Goal: Information Seeking & Learning: Find specific page/section

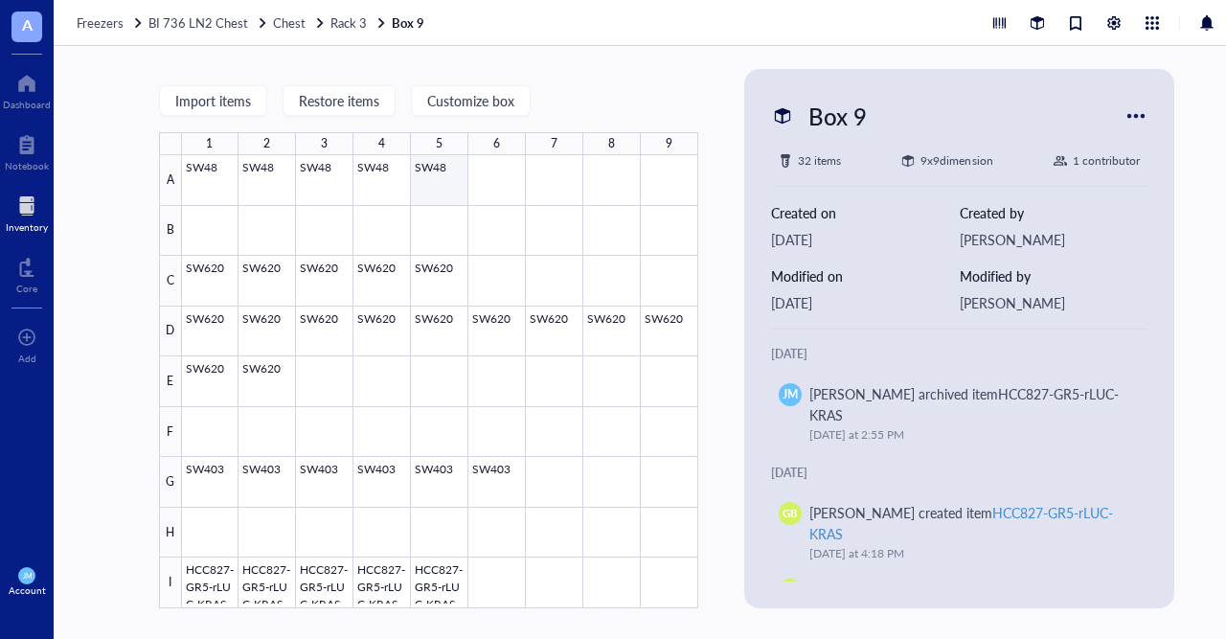
click at [438, 182] on div at bounding box center [440, 381] width 516 height 453
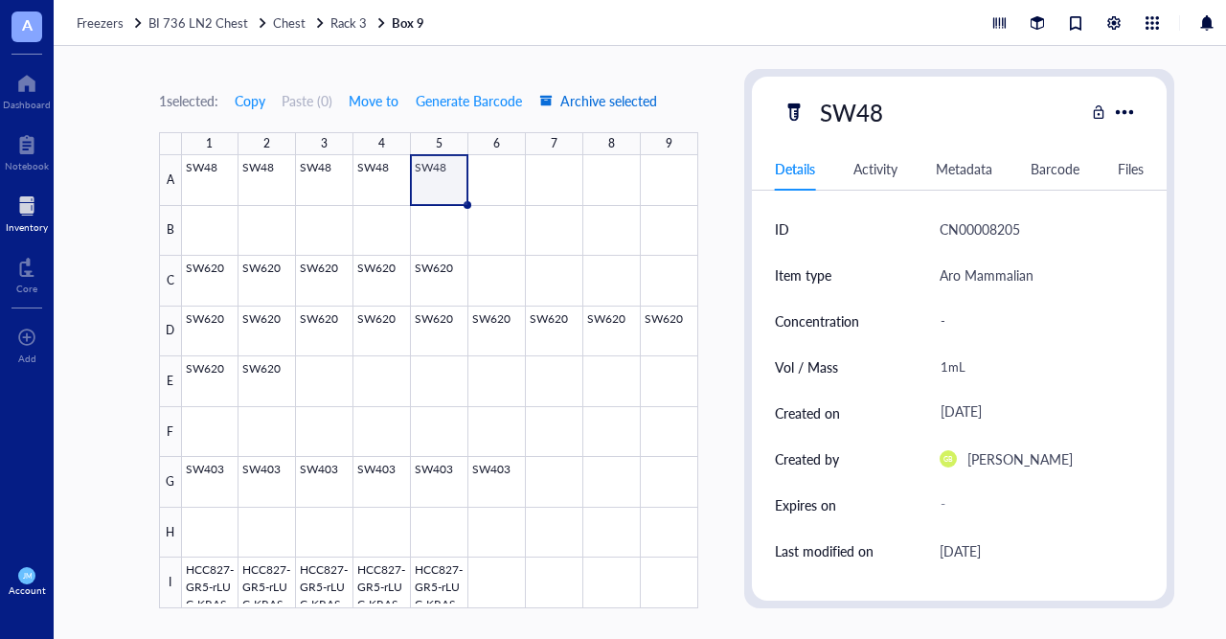
click at [578, 107] on span "Archive selected" at bounding box center [598, 100] width 118 height 15
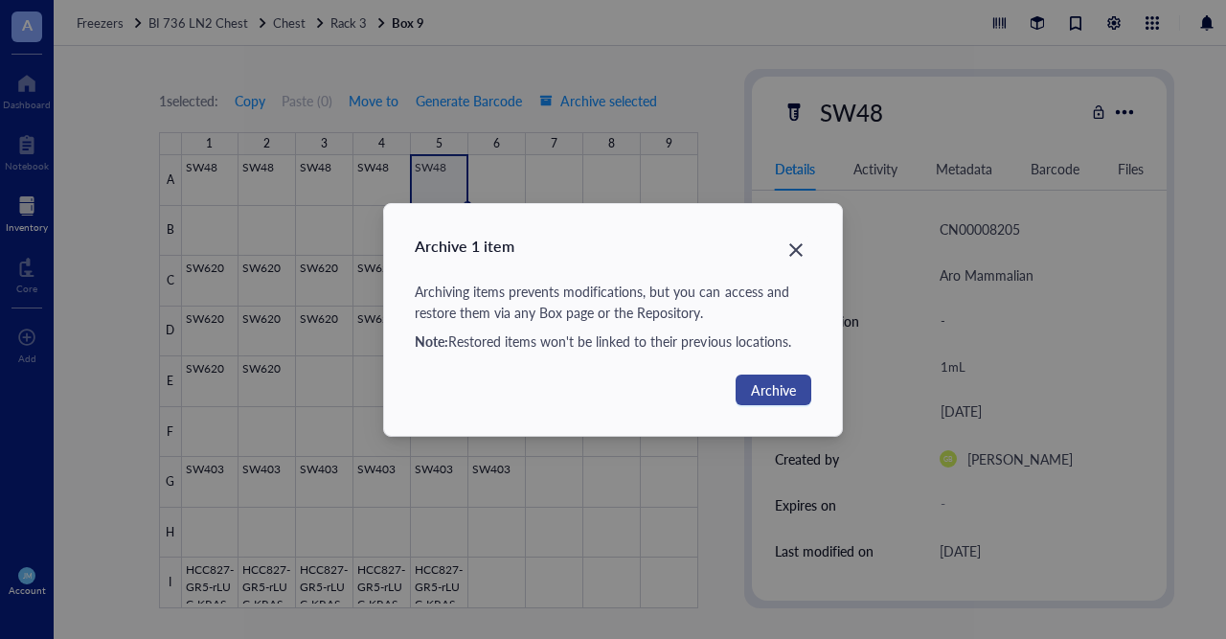
click at [776, 390] on span "Archive" at bounding box center [773, 389] width 45 height 21
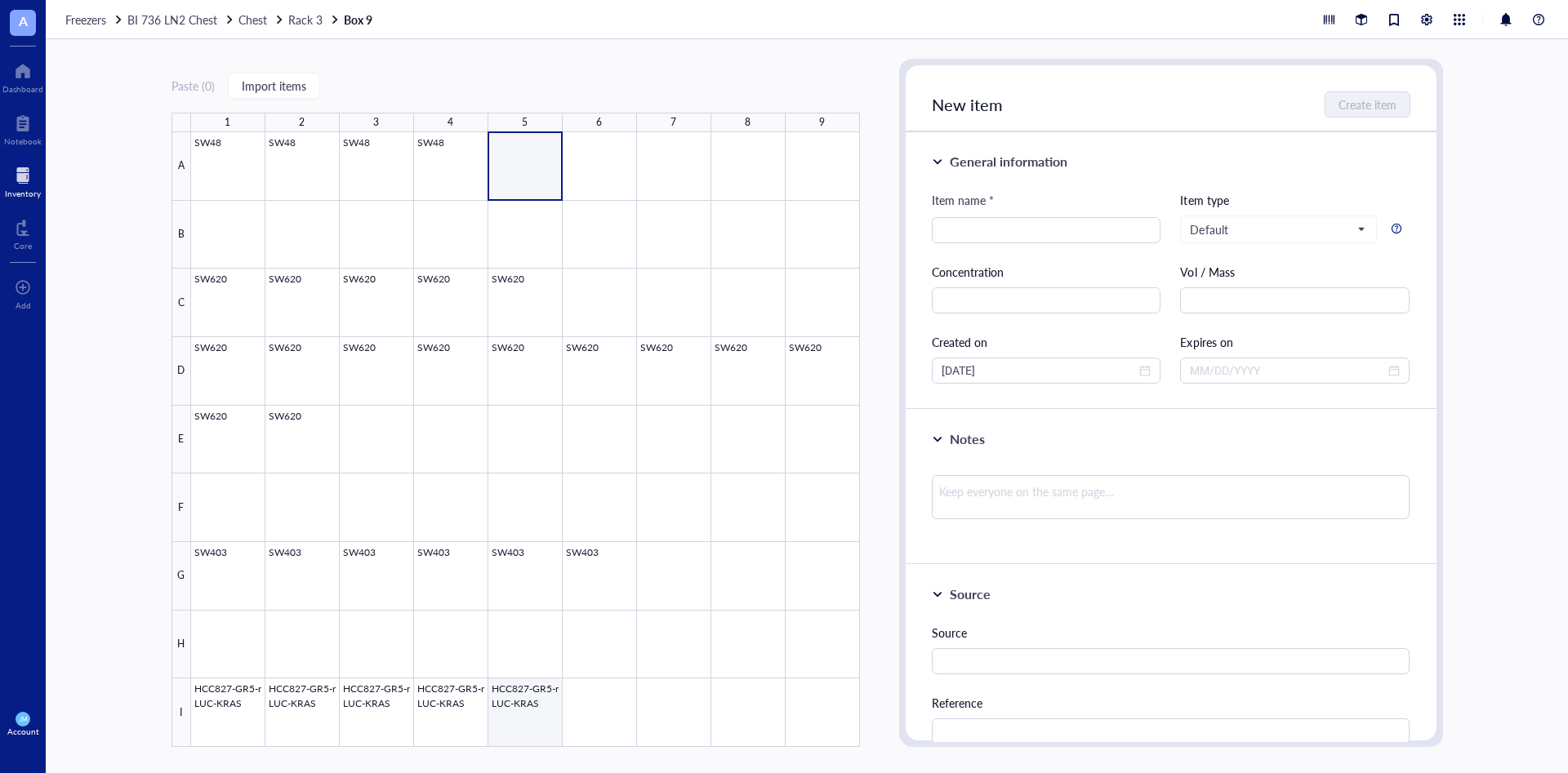
click at [539, 544] on div at bounding box center [525, 439] width 669 height 614
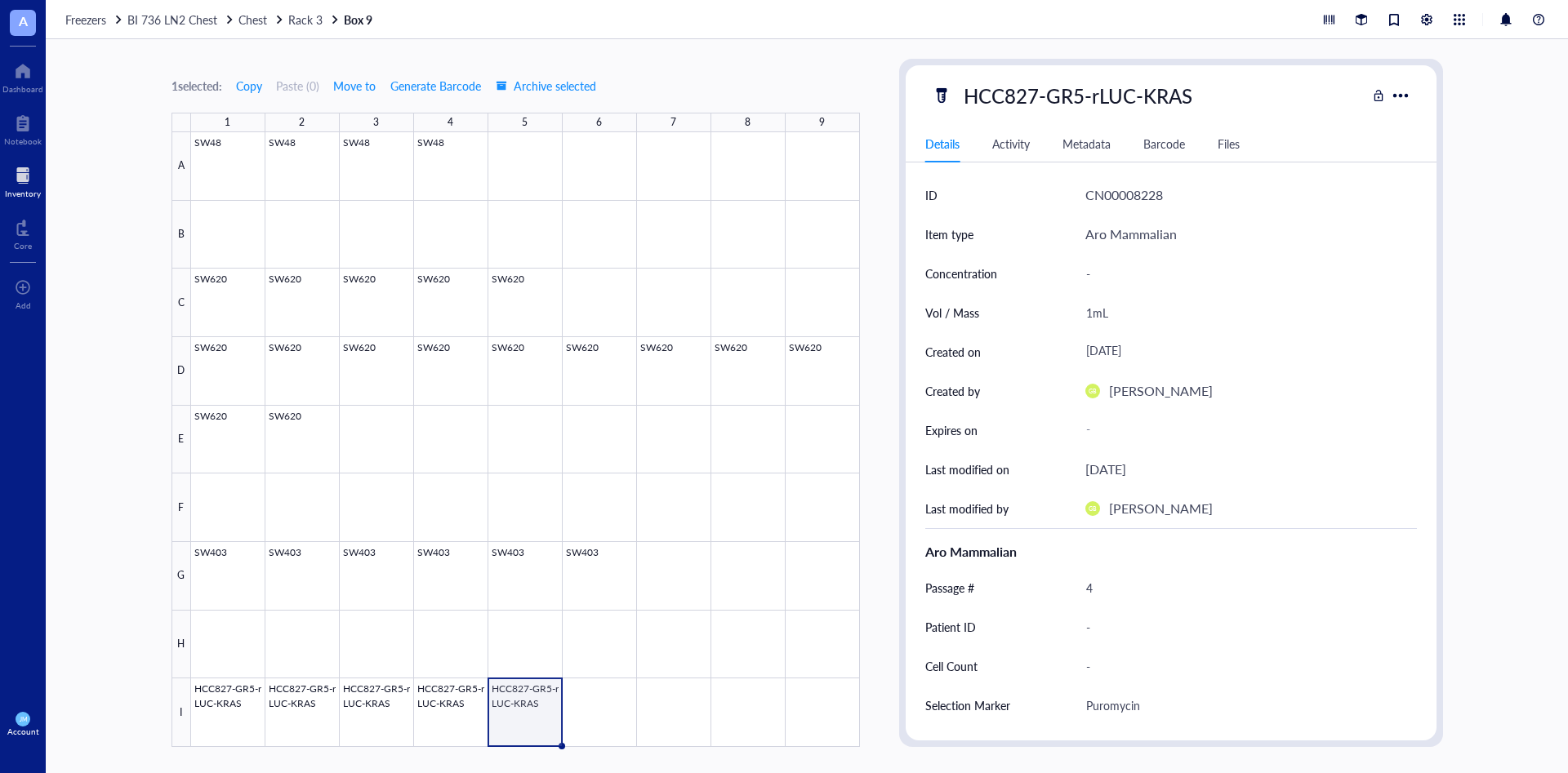
click at [1011, 135] on div "Activity" at bounding box center [1011, 143] width 38 height 18
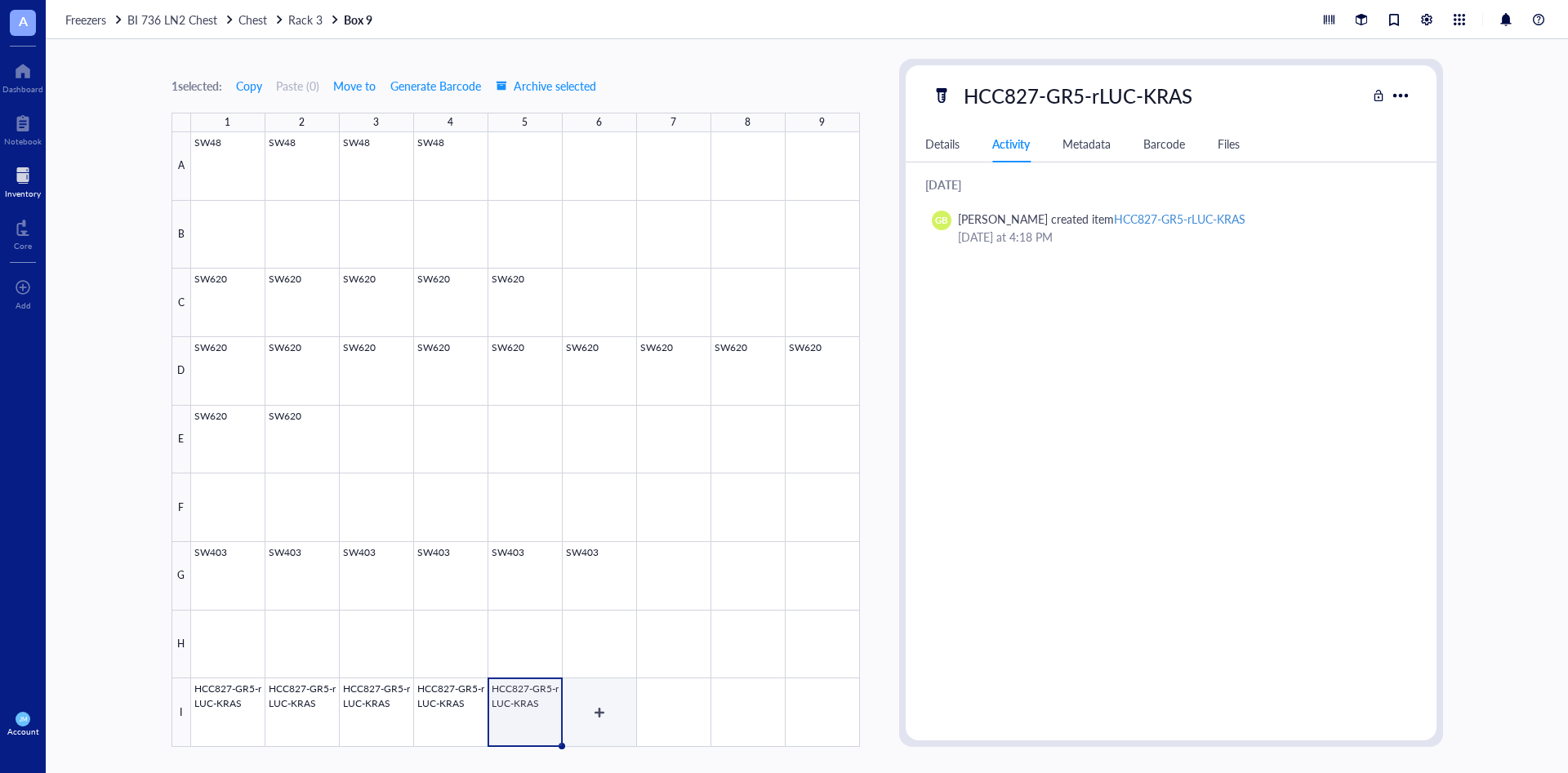
click at [599, 544] on div at bounding box center [525, 439] width 669 height 614
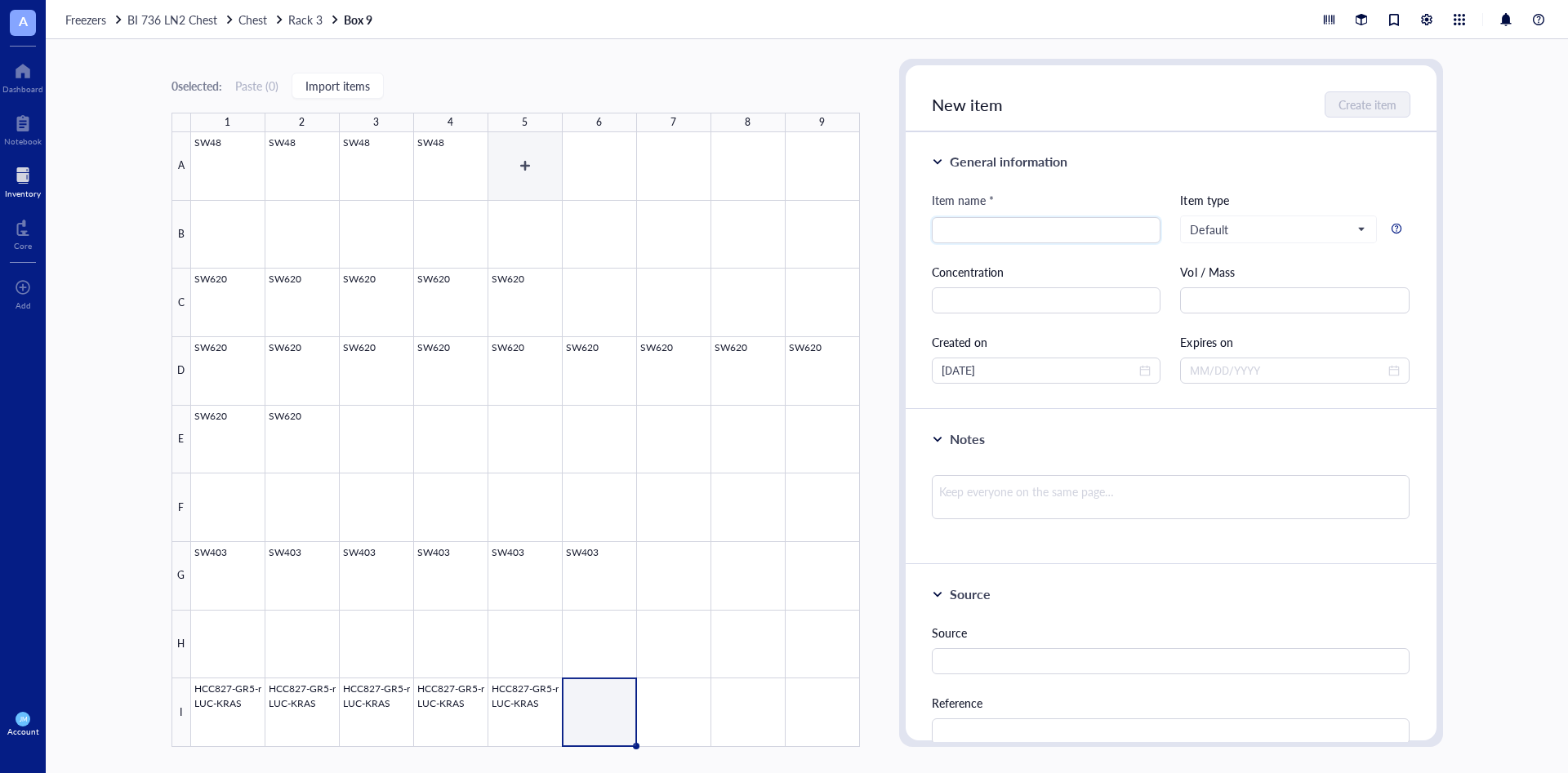
click at [554, 174] on div at bounding box center [525, 439] width 669 height 614
click at [16, 32] on span "A" at bounding box center [22, 22] width 26 height 26
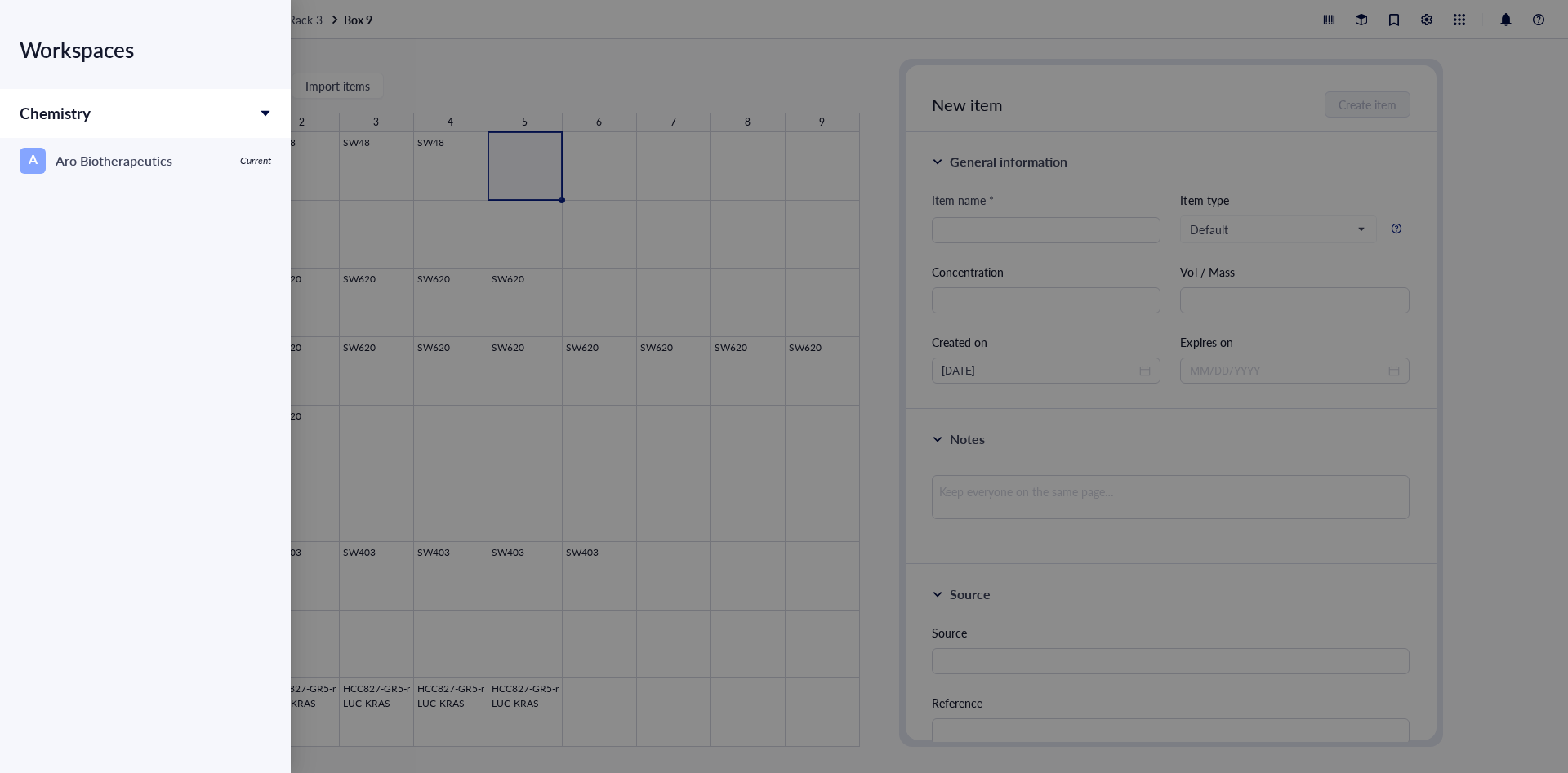
click at [425, 49] on div at bounding box center [784, 386] width 1568 height 773
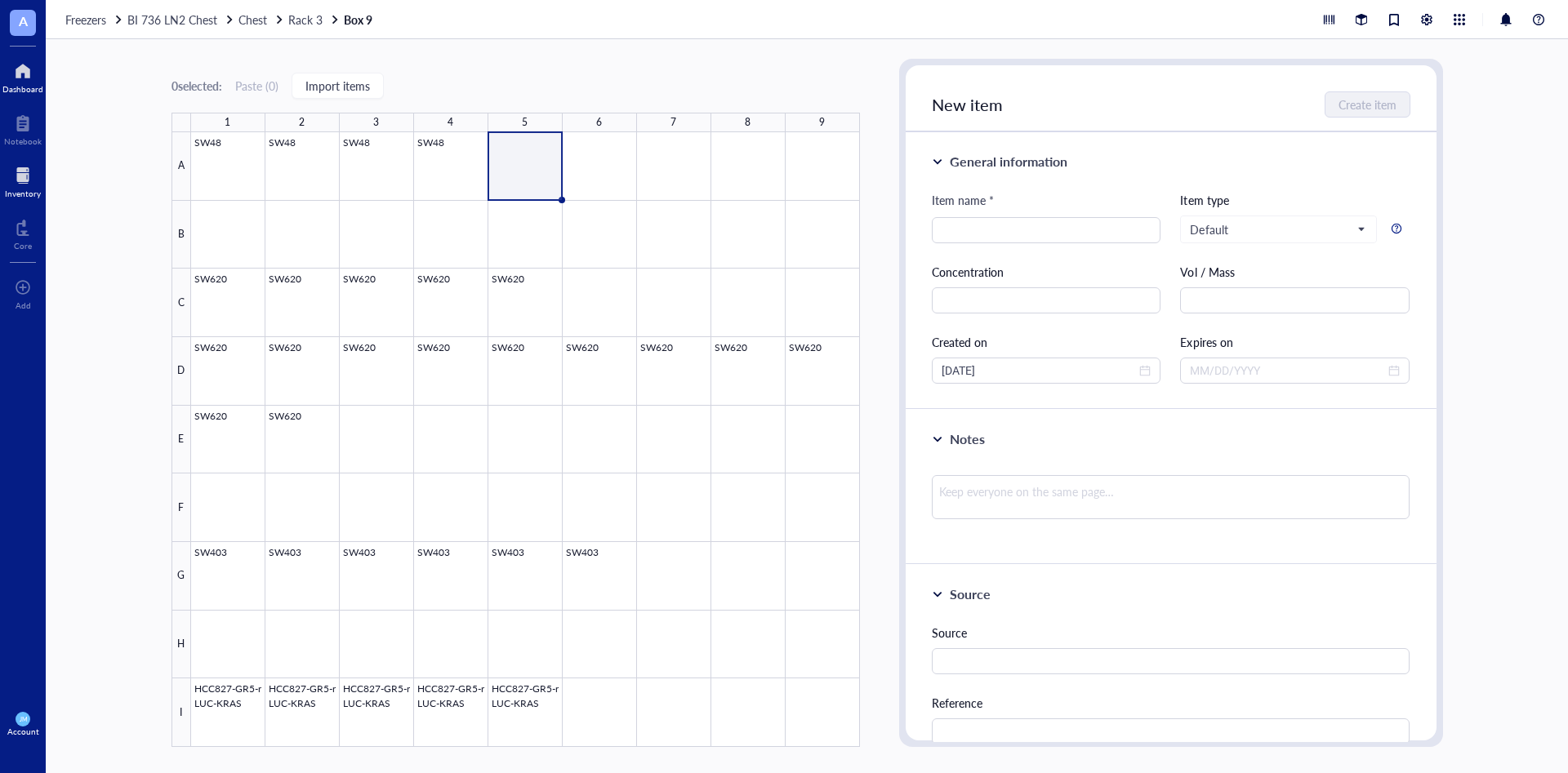
click at [11, 68] on div at bounding box center [23, 71] width 41 height 26
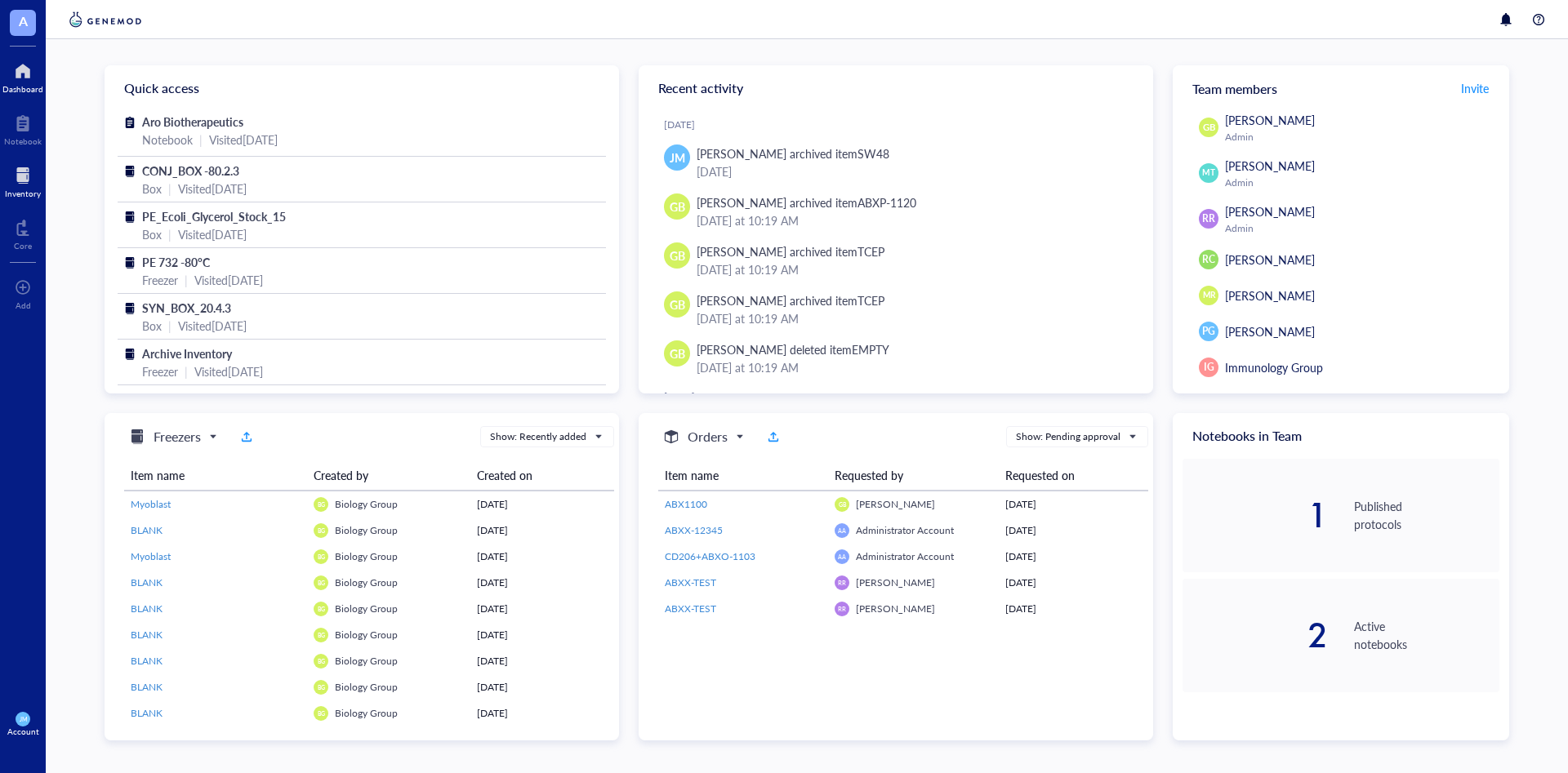
click at [18, 166] on div at bounding box center [23, 176] width 36 height 26
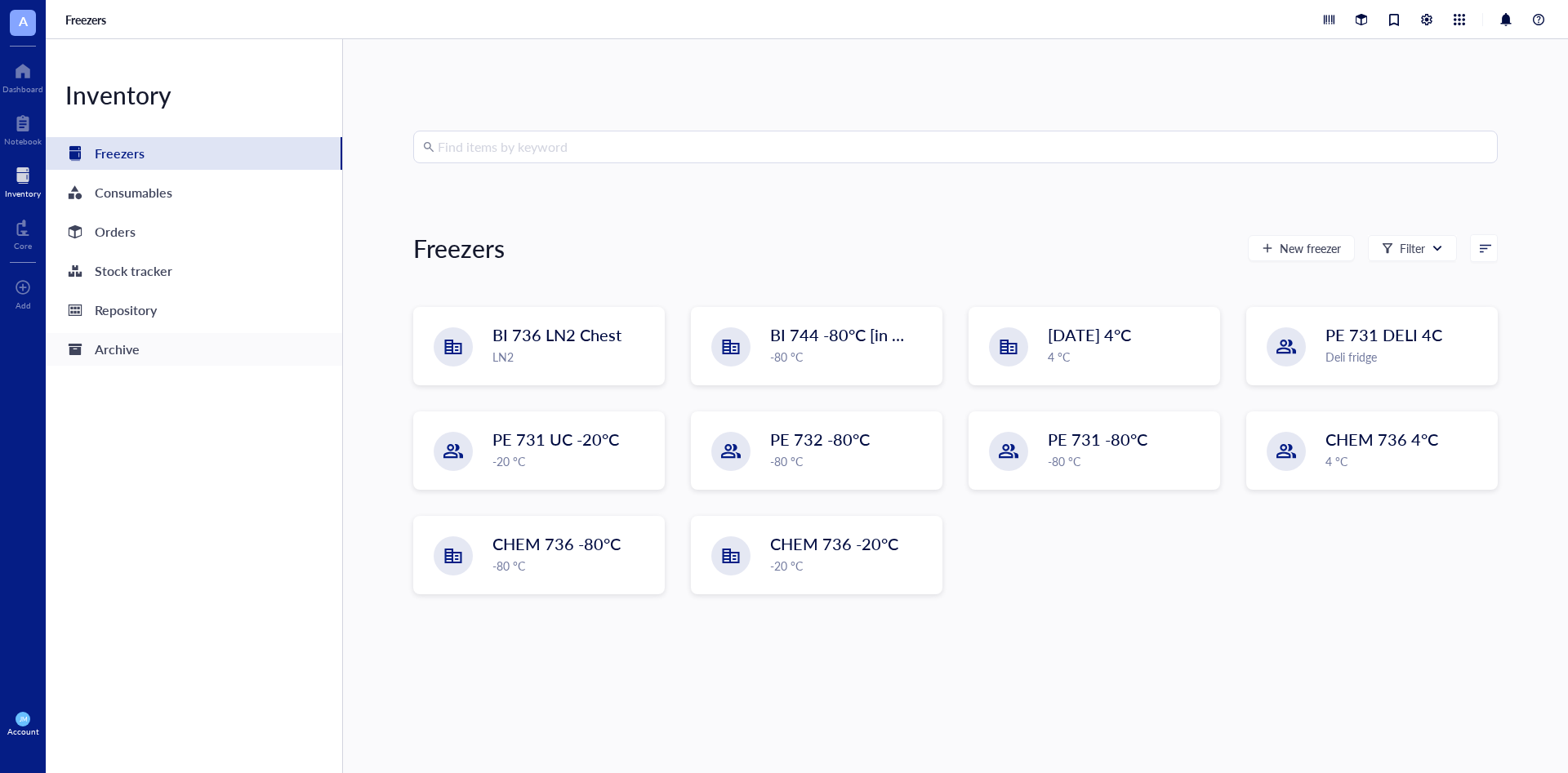
click at [125, 347] on div "Archive" at bounding box center [117, 349] width 45 height 23
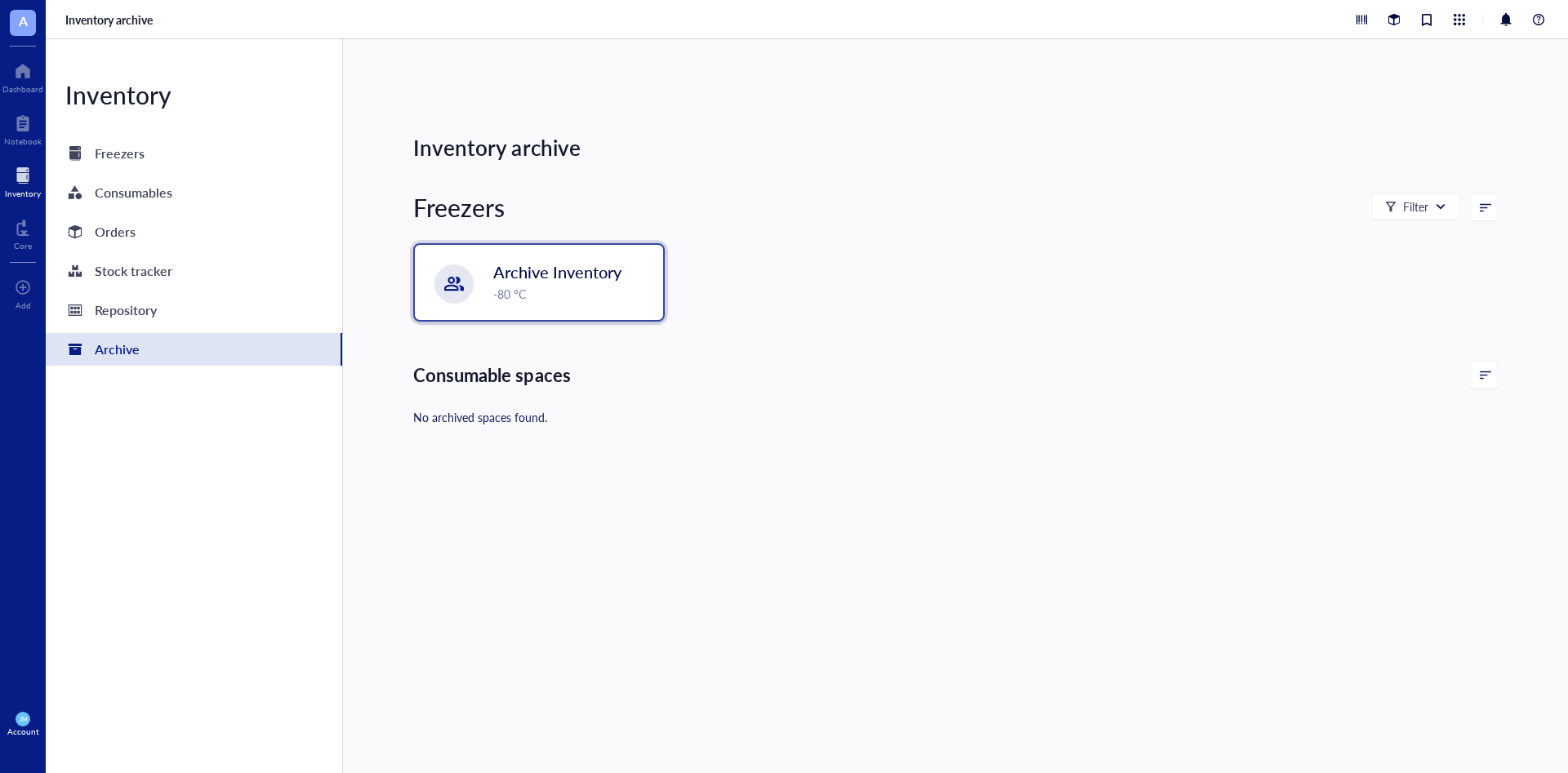
click at [554, 286] on div "-80 °C" at bounding box center [574, 293] width 160 height 18
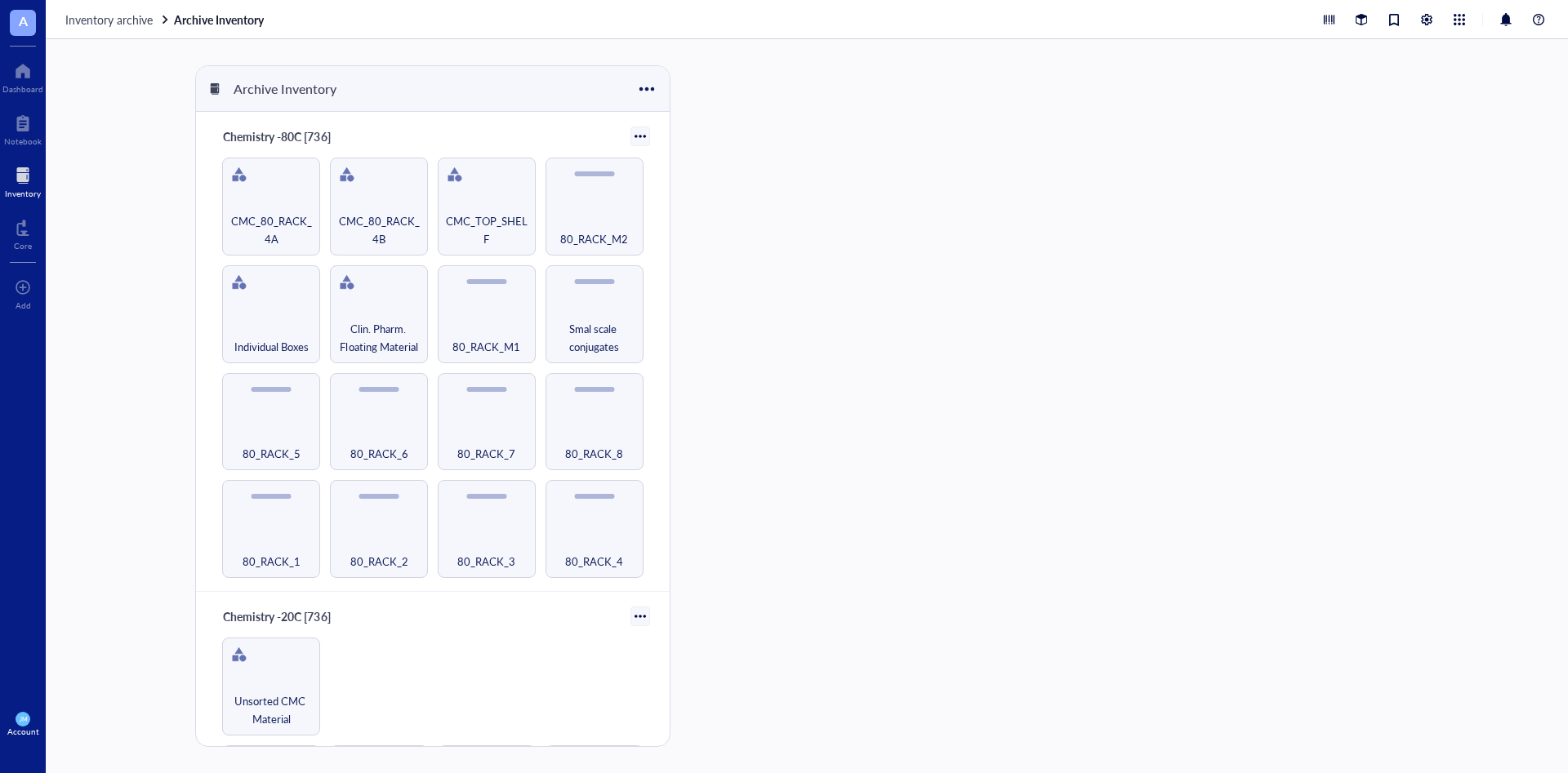
click at [18, 176] on div at bounding box center [23, 176] width 36 height 26
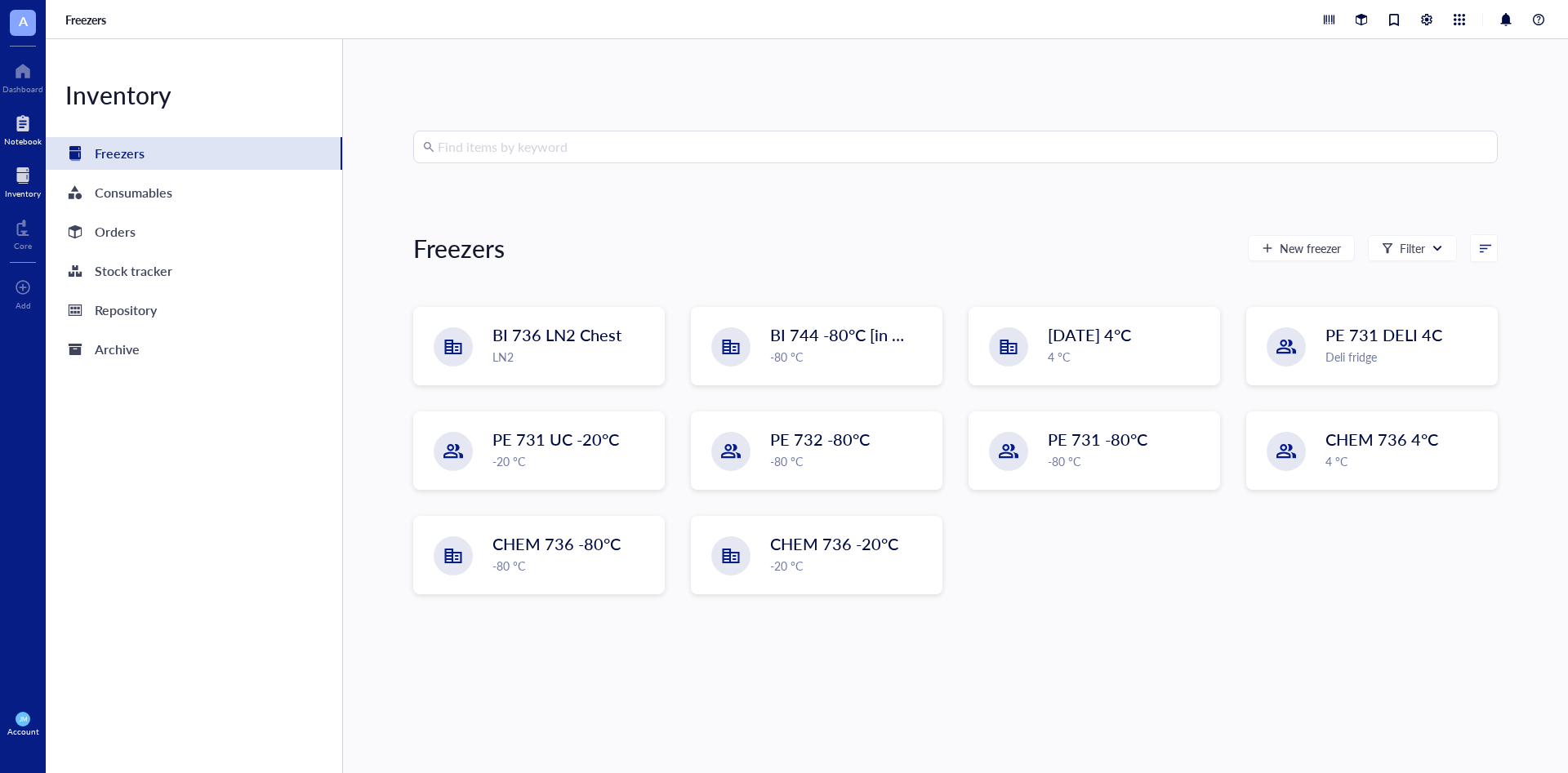
click at [26, 117] on div at bounding box center [23, 123] width 38 height 26
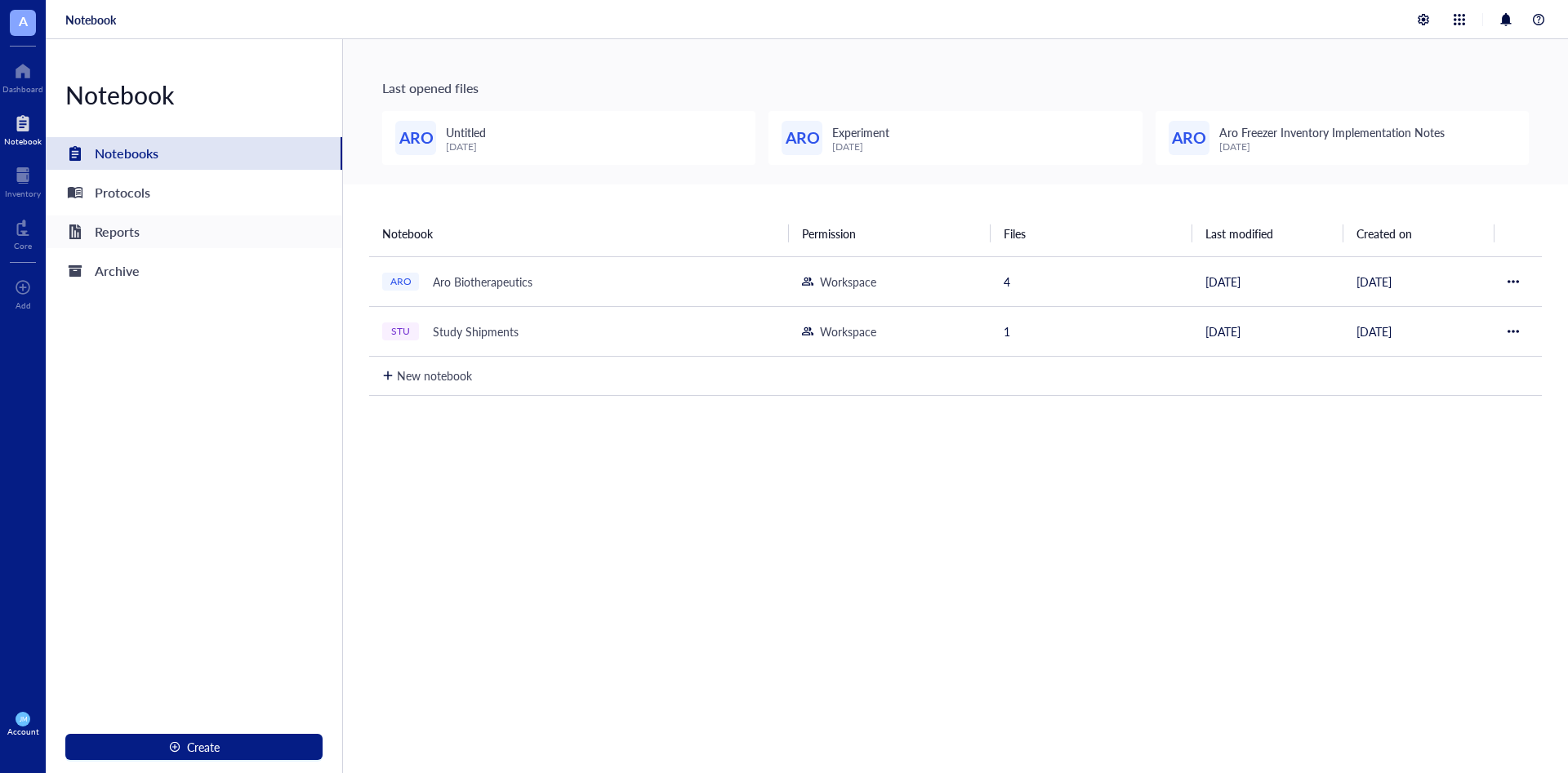
click at [124, 229] on div "Reports" at bounding box center [117, 232] width 45 height 23
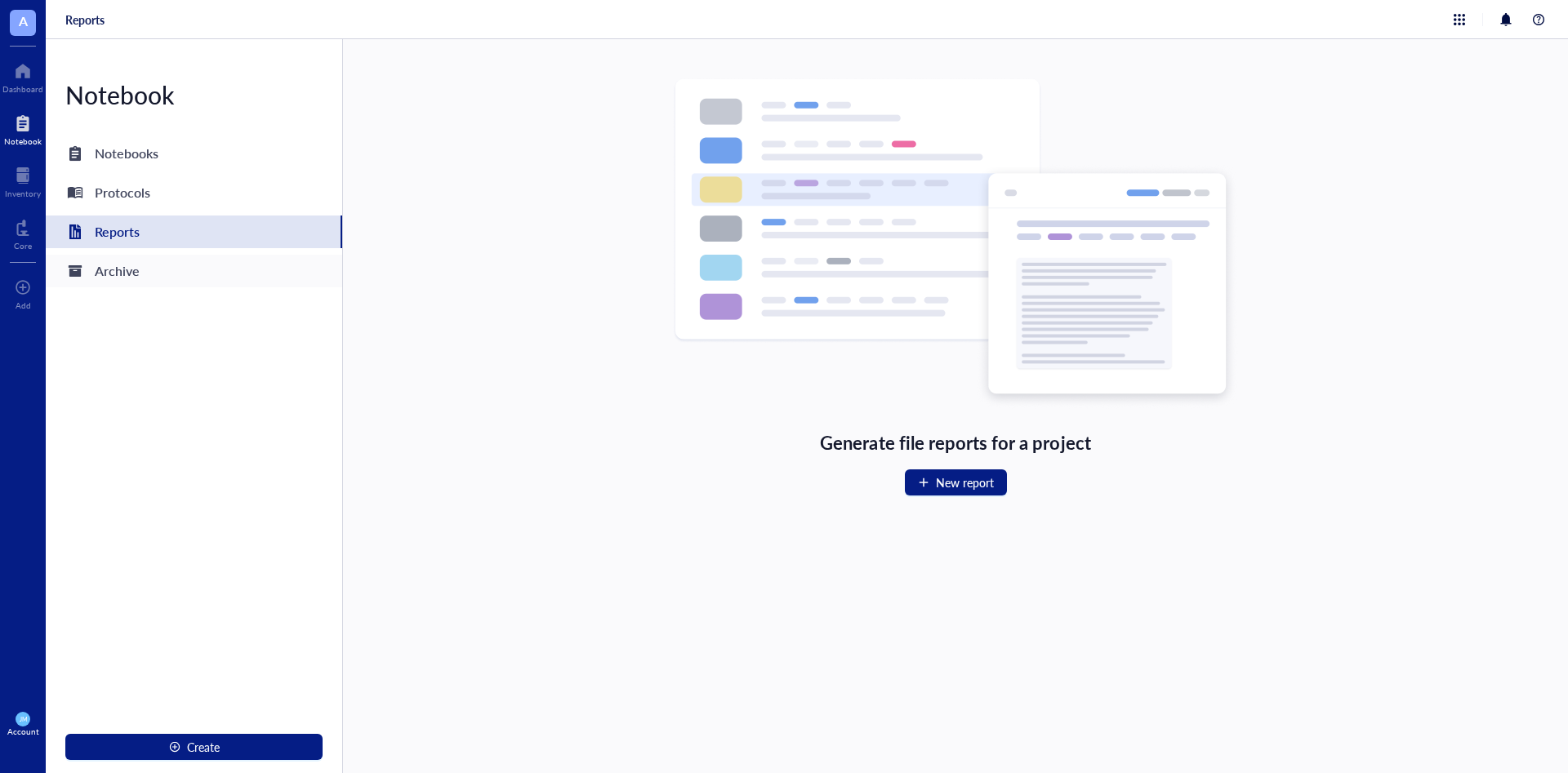
click at [121, 281] on div "Archive" at bounding box center [117, 271] width 45 height 23
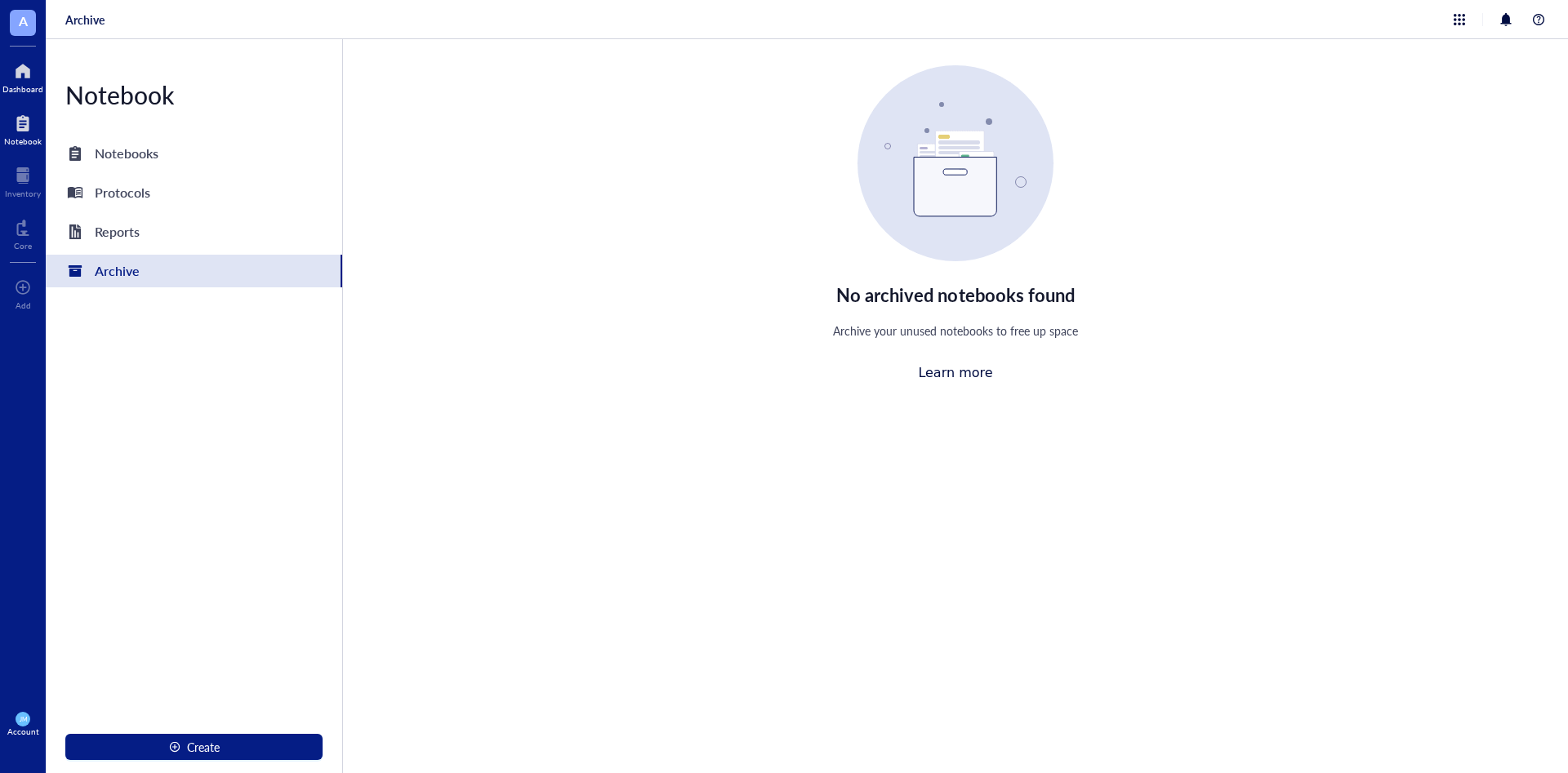
click at [13, 81] on div at bounding box center [23, 71] width 41 height 26
click at [23, 544] on div "Account" at bounding box center [23, 731] width 32 height 9
click at [8, 69] on div at bounding box center [23, 71] width 41 height 26
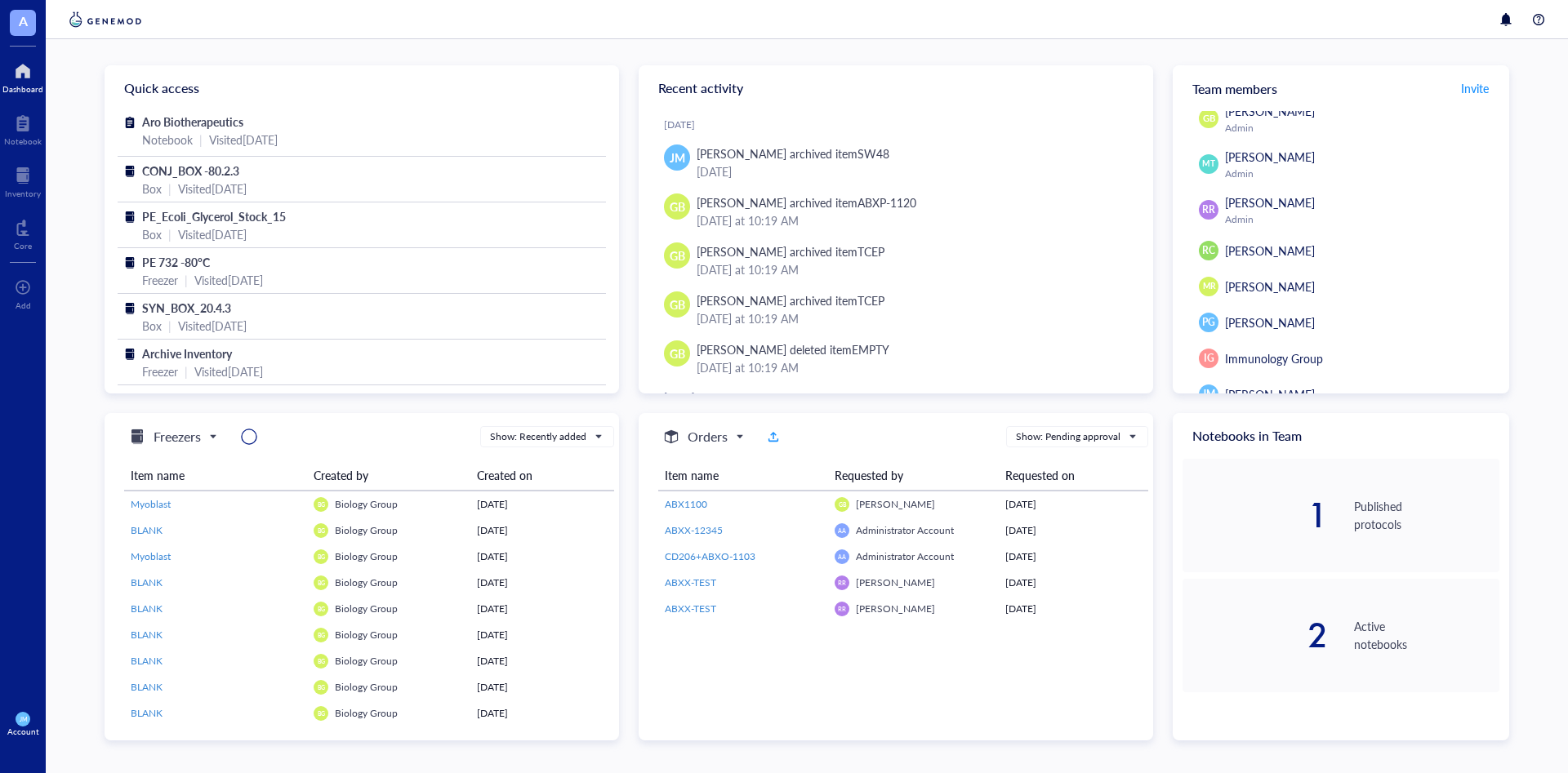
scroll to position [93, 0]
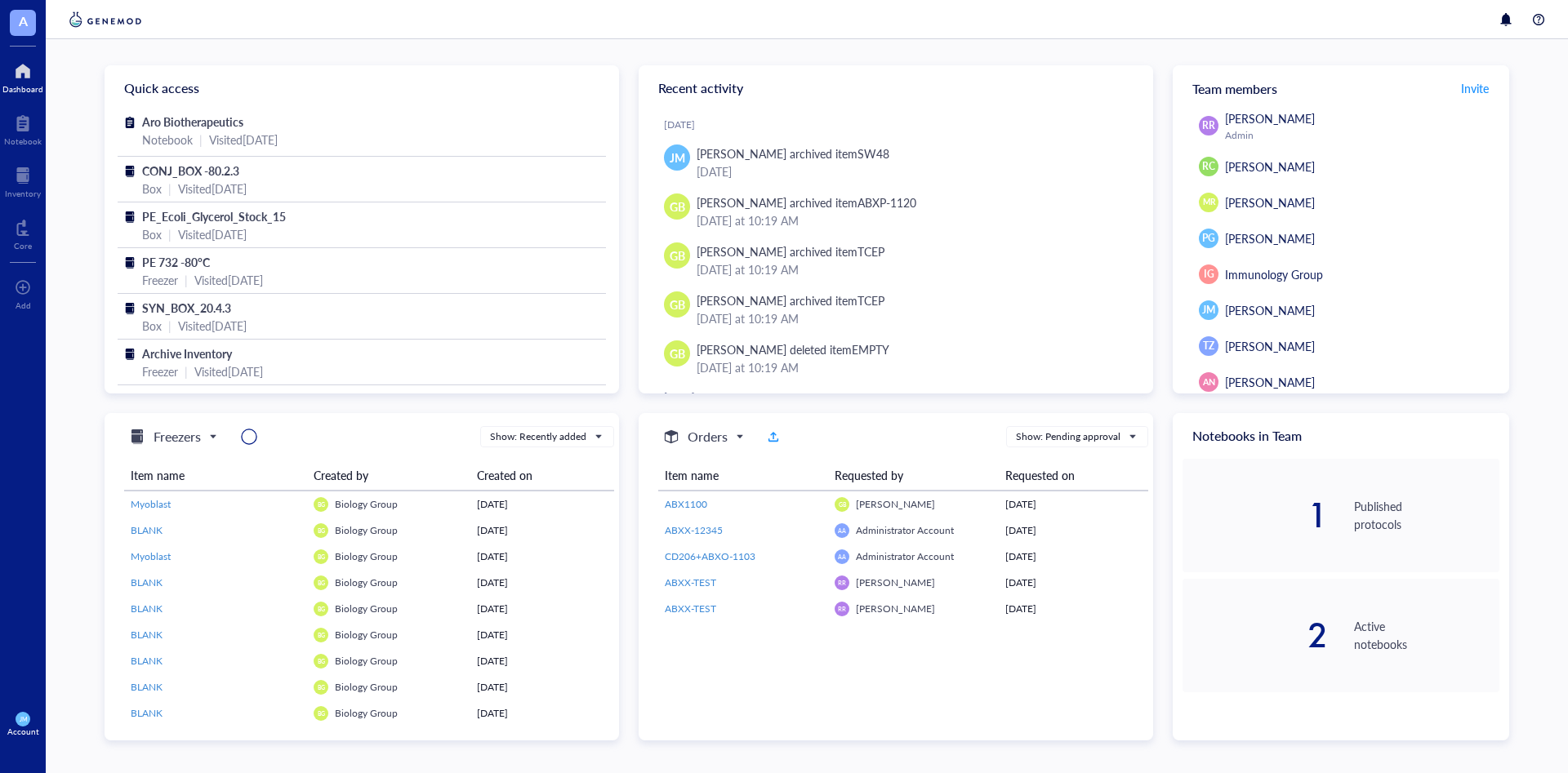
click at [1044, 312] on span "[PERSON_NAME]" at bounding box center [1270, 309] width 90 height 16
click at [16, 544] on div "JM Account" at bounding box center [23, 724] width 46 height 46
click at [18, 326] on div "A Dashboard Notebook Inventory Core To pick up a draggable item, press the spac…" at bounding box center [23, 386] width 46 height 773
click at [112, 436] on div "Freezers Show: Recently added Item name Created by Created on Myoblast BG Biolo…" at bounding box center [362, 575] width 514 height 325
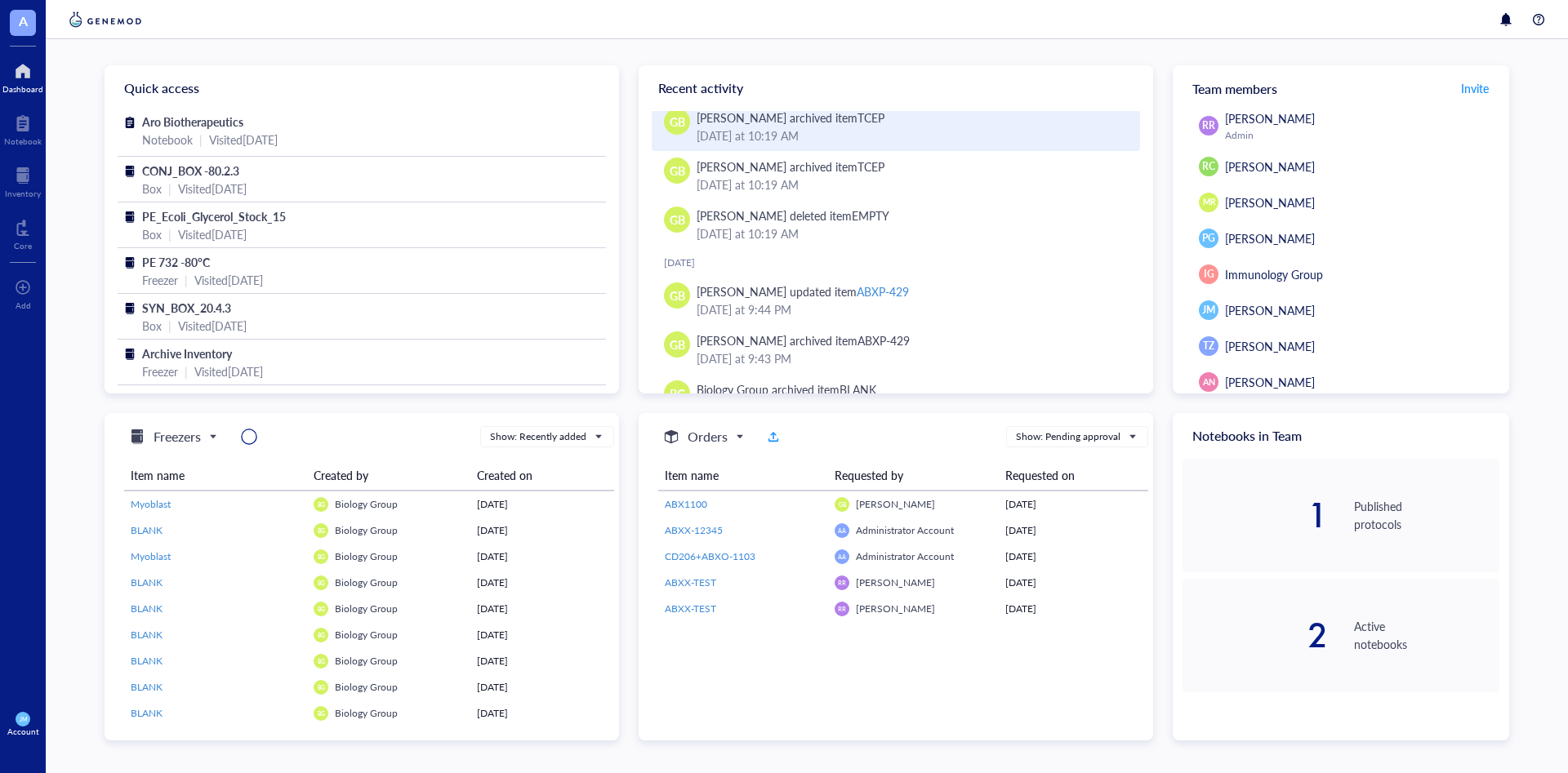
scroll to position [0, 0]
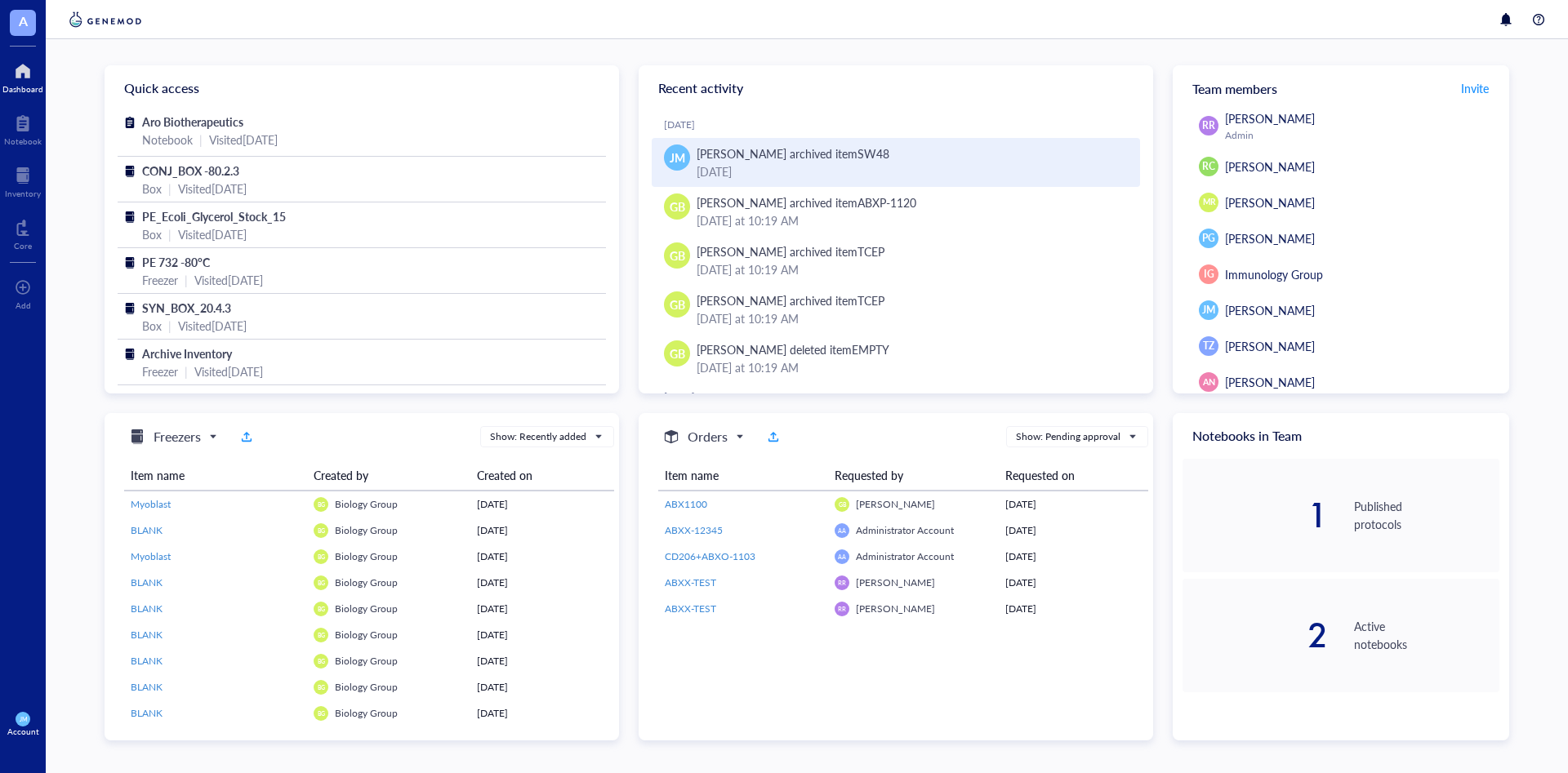
click at [708, 150] on div "[PERSON_NAME] archived item SW48" at bounding box center [793, 153] width 193 height 18
click at [684, 158] on span "JM" at bounding box center [677, 157] width 15 height 18
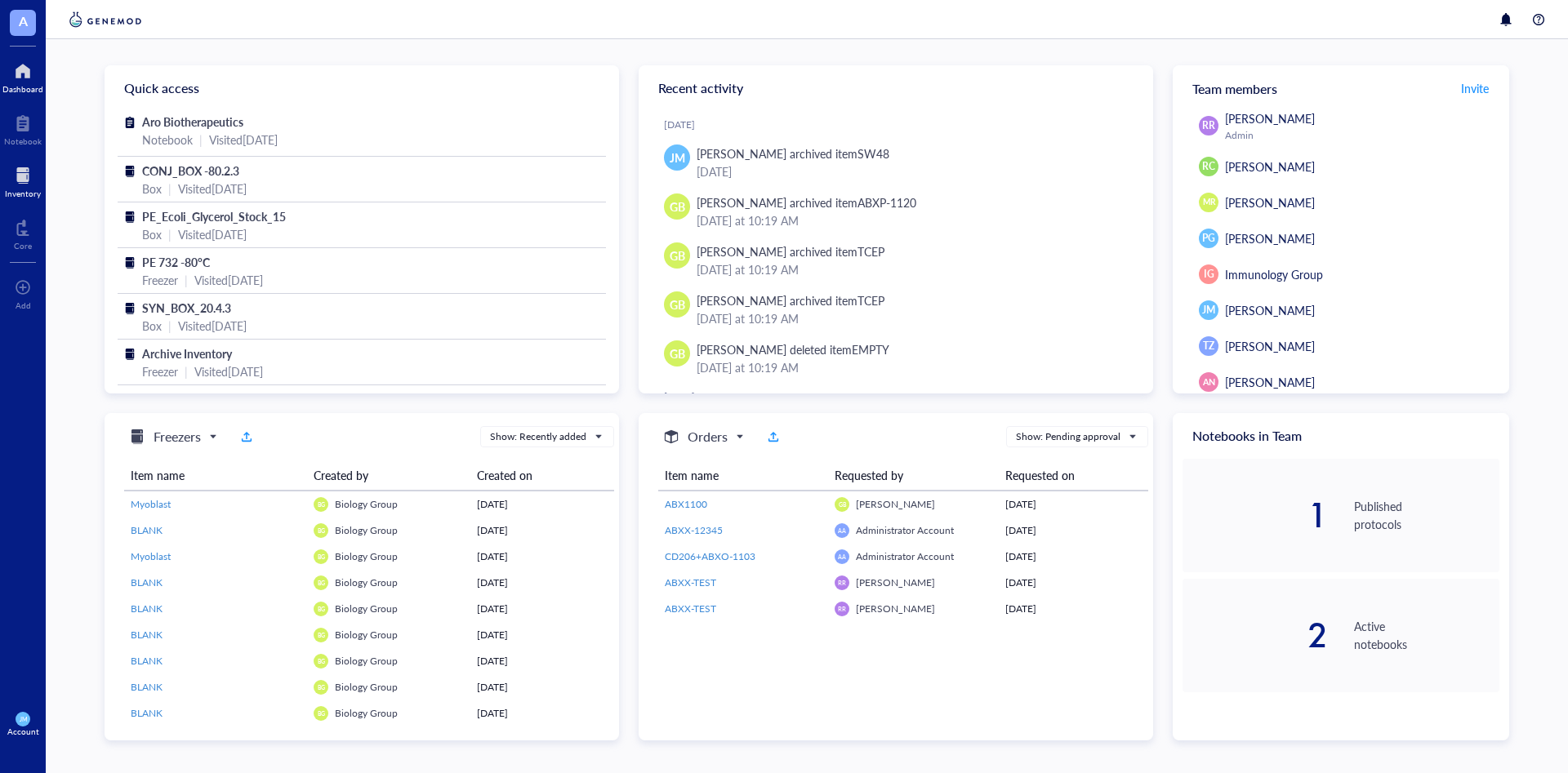
click at [19, 184] on div at bounding box center [23, 176] width 36 height 26
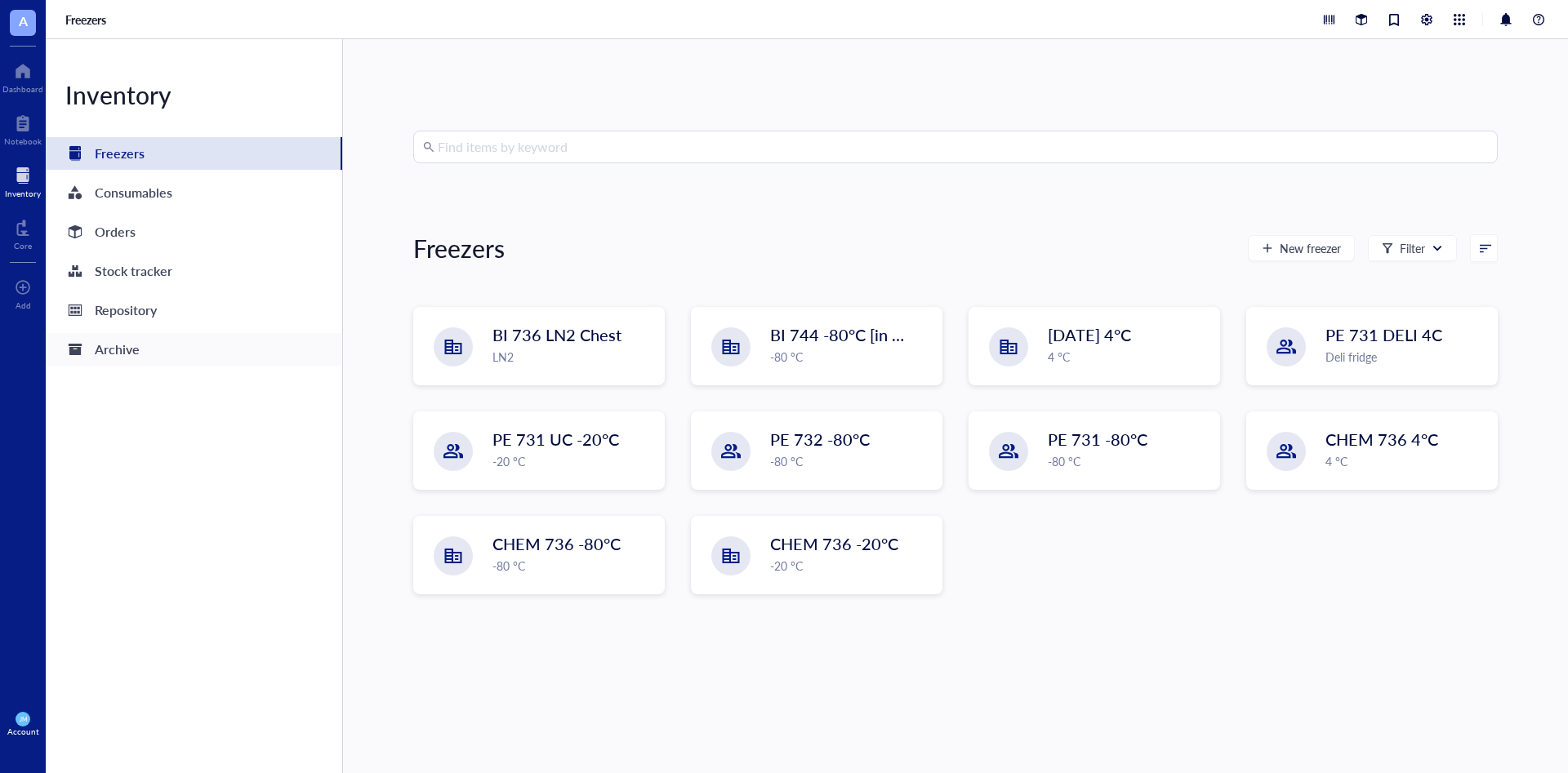
click at [125, 349] on div "Archive" at bounding box center [117, 349] width 45 height 23
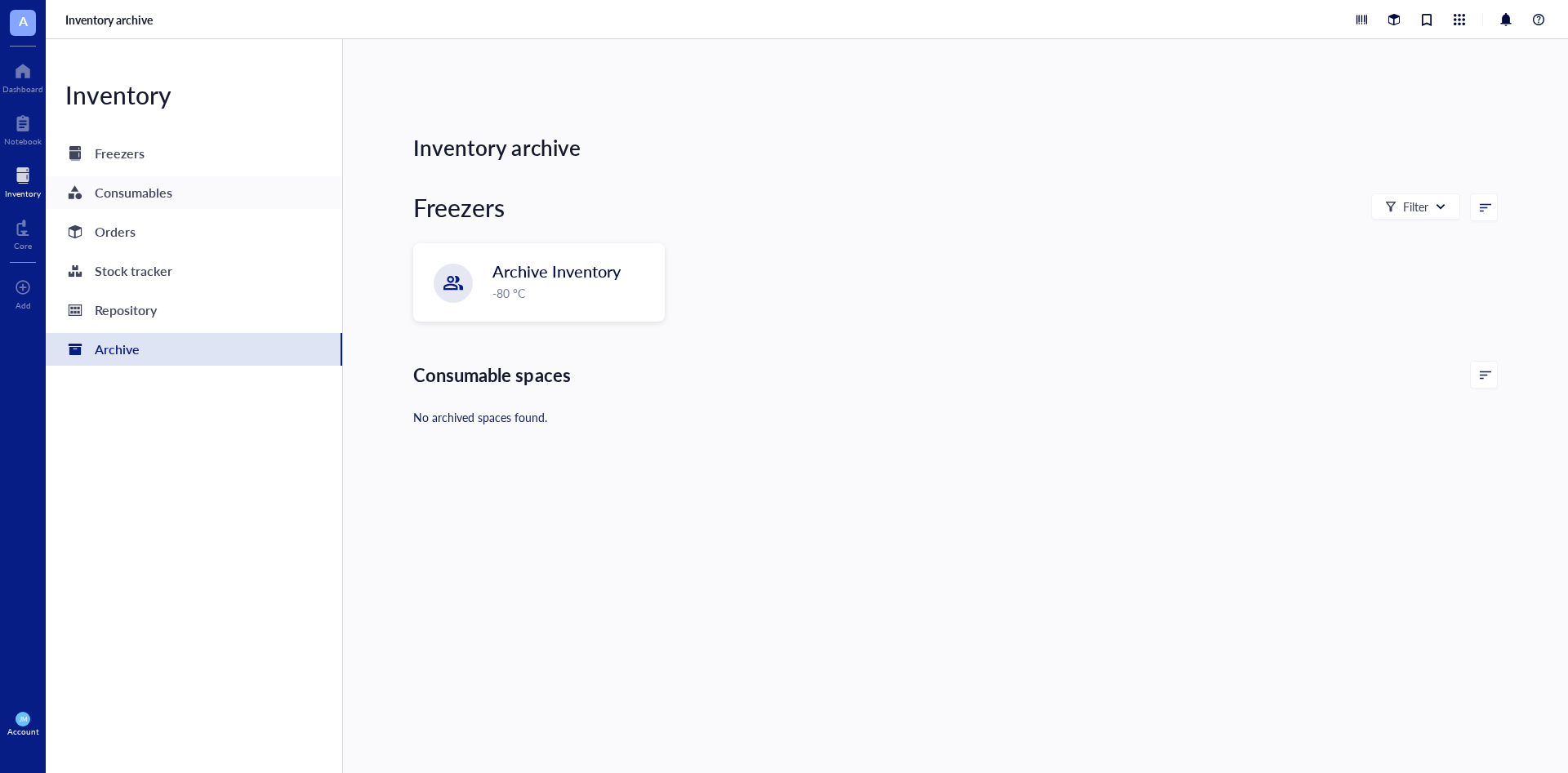
click at [163, 197] on div "Consumables" at bounding box center [133, 193] width 78 height 23
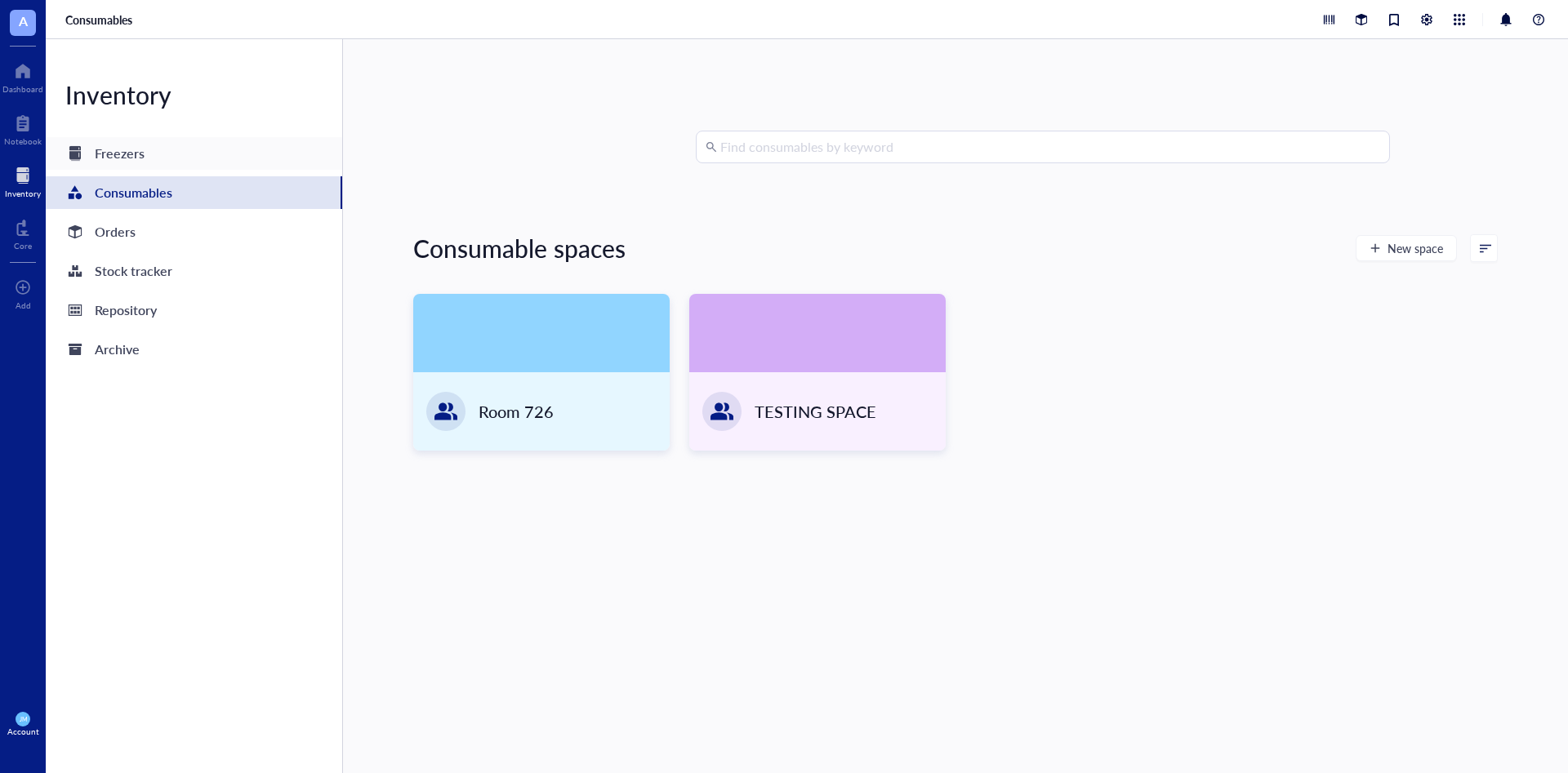
click at [135, 167] on div "Freezers" at bounding box center [194, 153] width 297 height 32
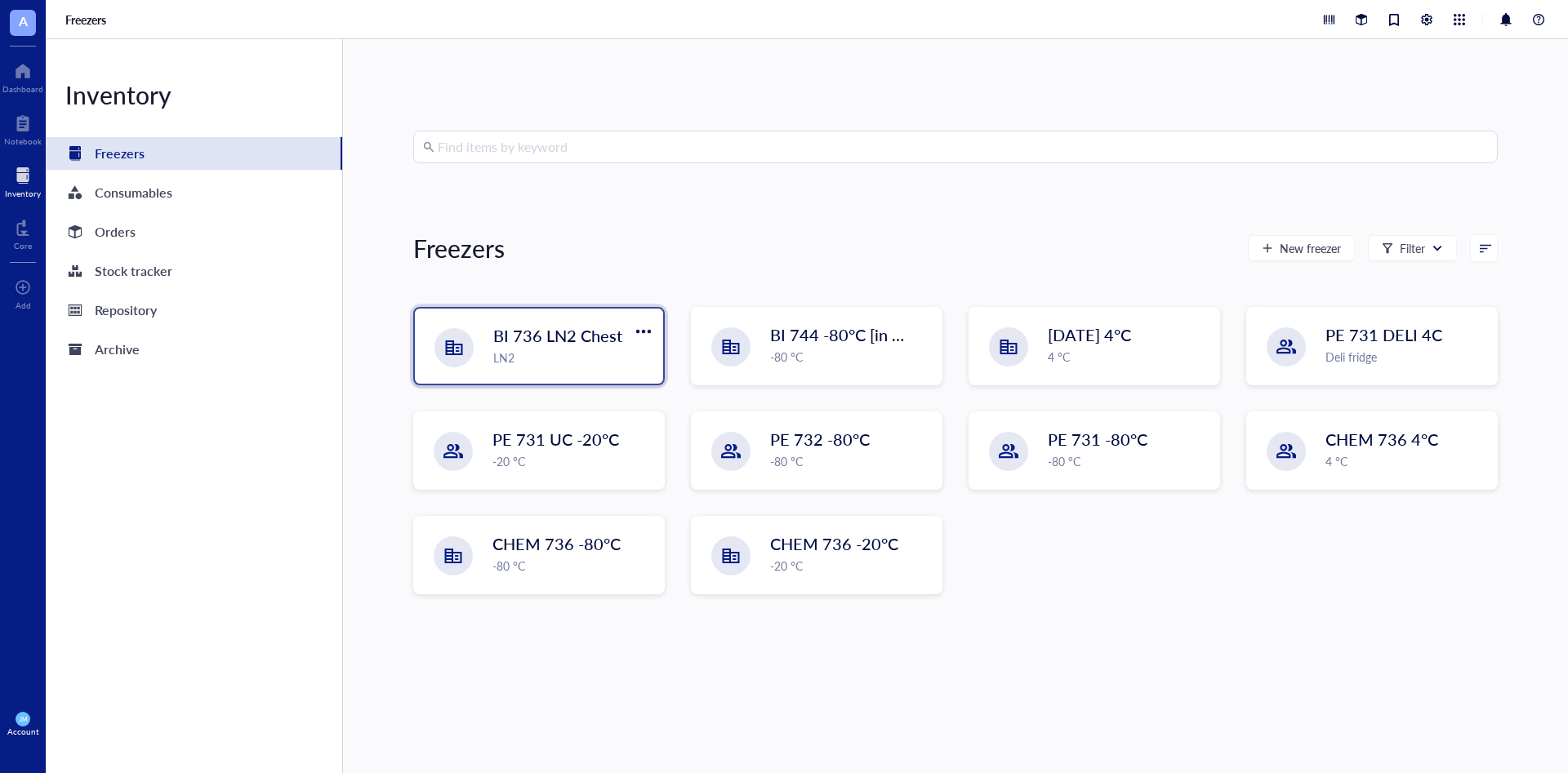
click at [517, 368] on div "BI 736 LN2 Chest LN2" at bounding box center [539, 346] width 248 height 75
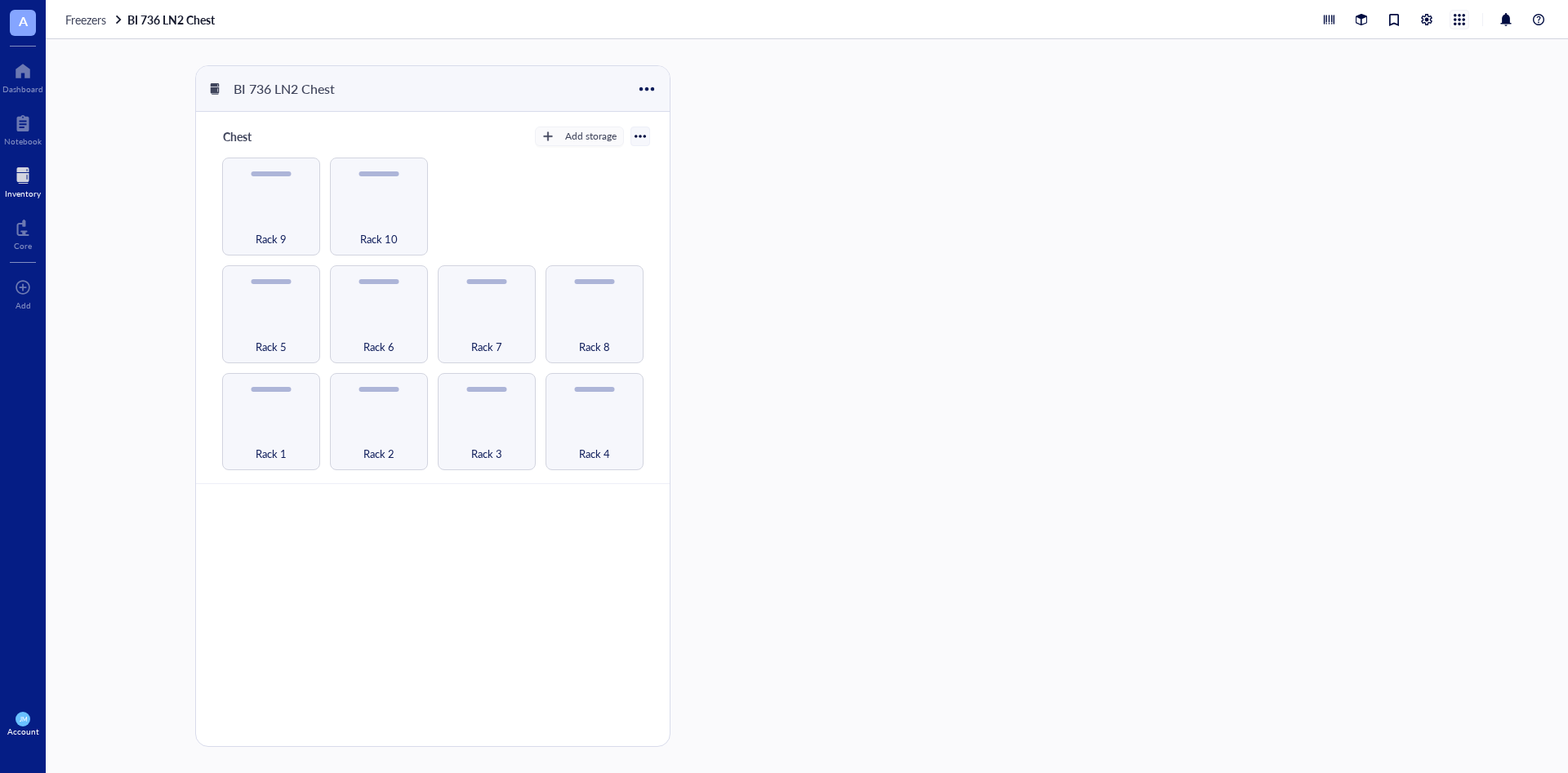
click at [1044, 18] on div at bounding box center [1459, 19] width 18 height 18
click at [878, 369] on div "BI 736 LN2 Chest Chest Add storage Rack 1 Rack 2 Rack 3 Rack 4 Rack 5 Rack 6 Ra…" at bounding box center [807, 406] width 1523 height 734
click at [479, 420] on div "Rack 3" at bounding box center [486, 422] width 98 height 98
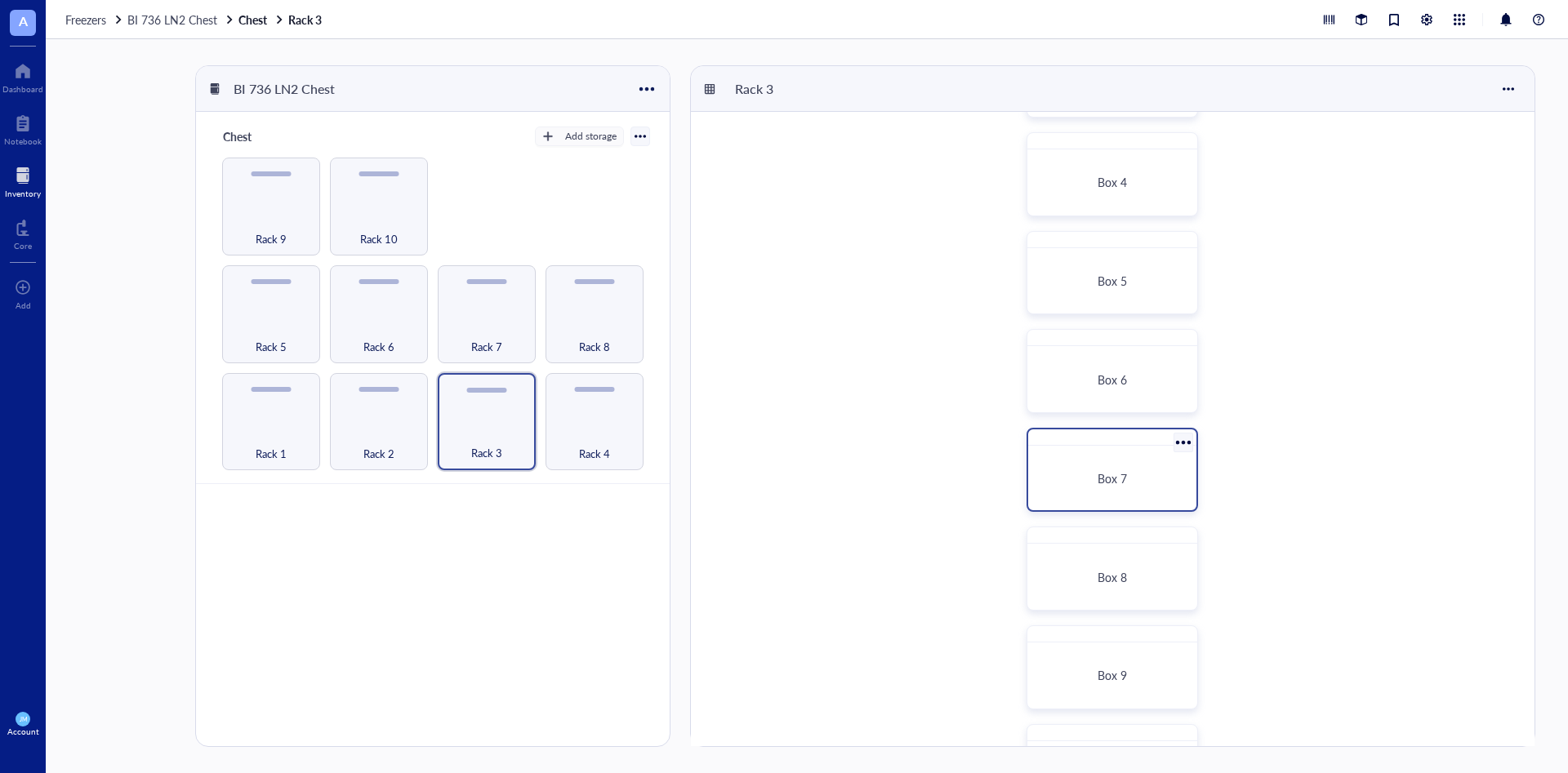
click at [1044, 477] on div "Box 7" at bounding box center [1112, 478] width 129 height 14
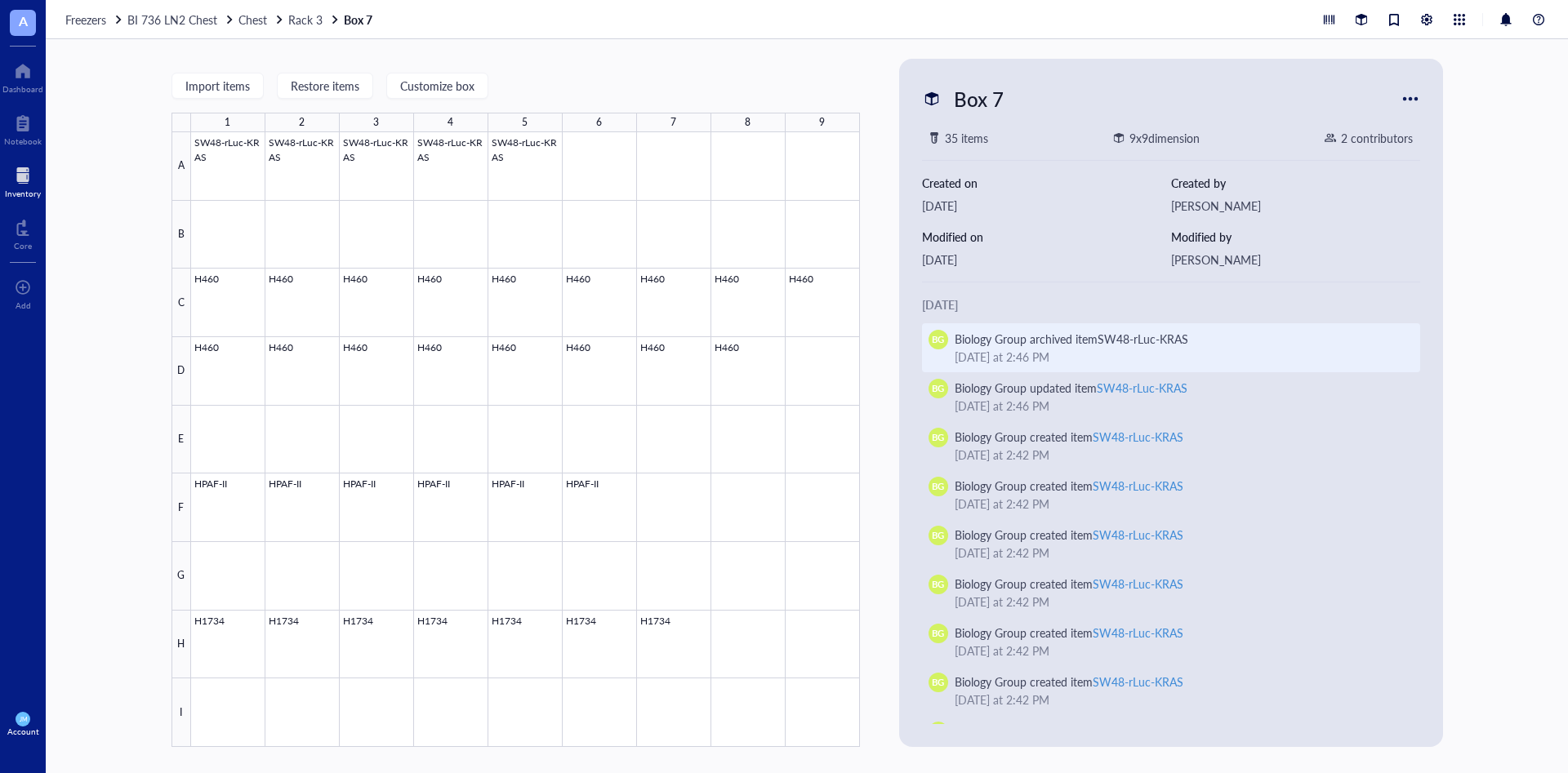
click at [1044, 346] on div "Biology Group archived item SW48-rLuc-KRAS" at bounding box center [1177, 338] width 446 height 18
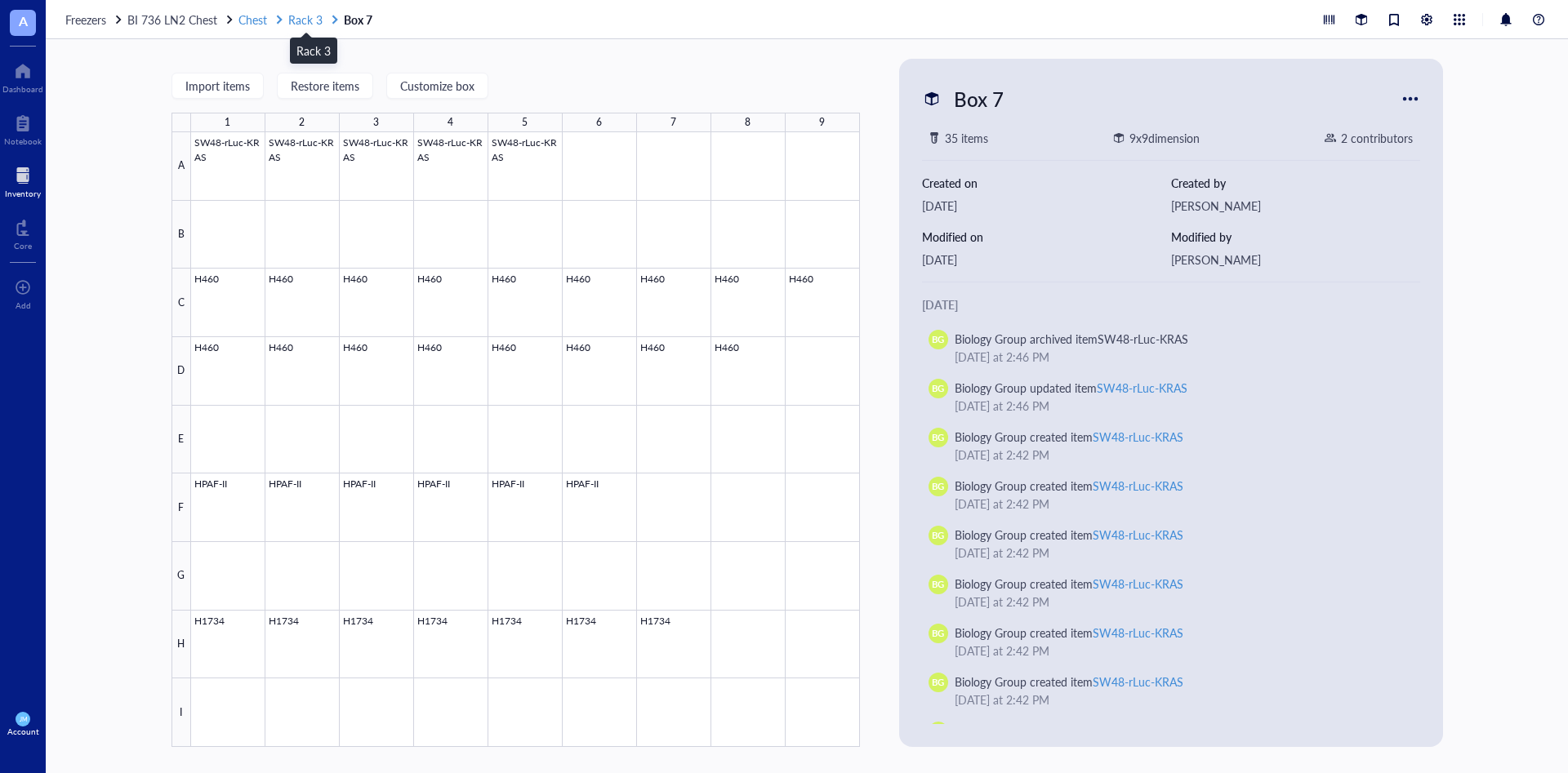
click at [308, 21] on span "Rack 3" at bounding box center [305, 19] width 34 height 16
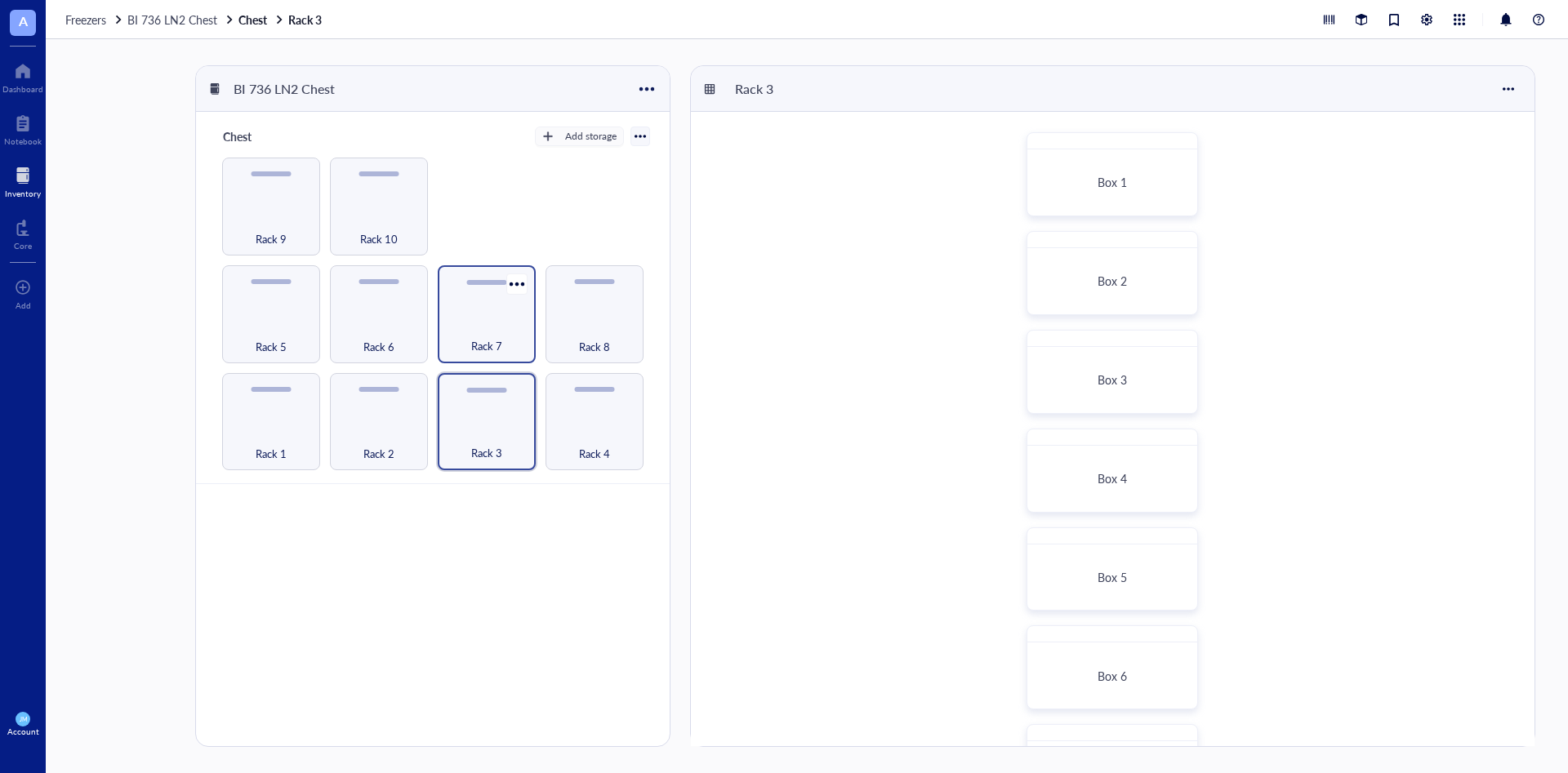
click at [475, 339] on span "Rack 7" at bounding box center [487, 346] width 31 height 18
click at [1044, 367] on div "Box 3" at bounding box center [1113, 380] width 155 height 51
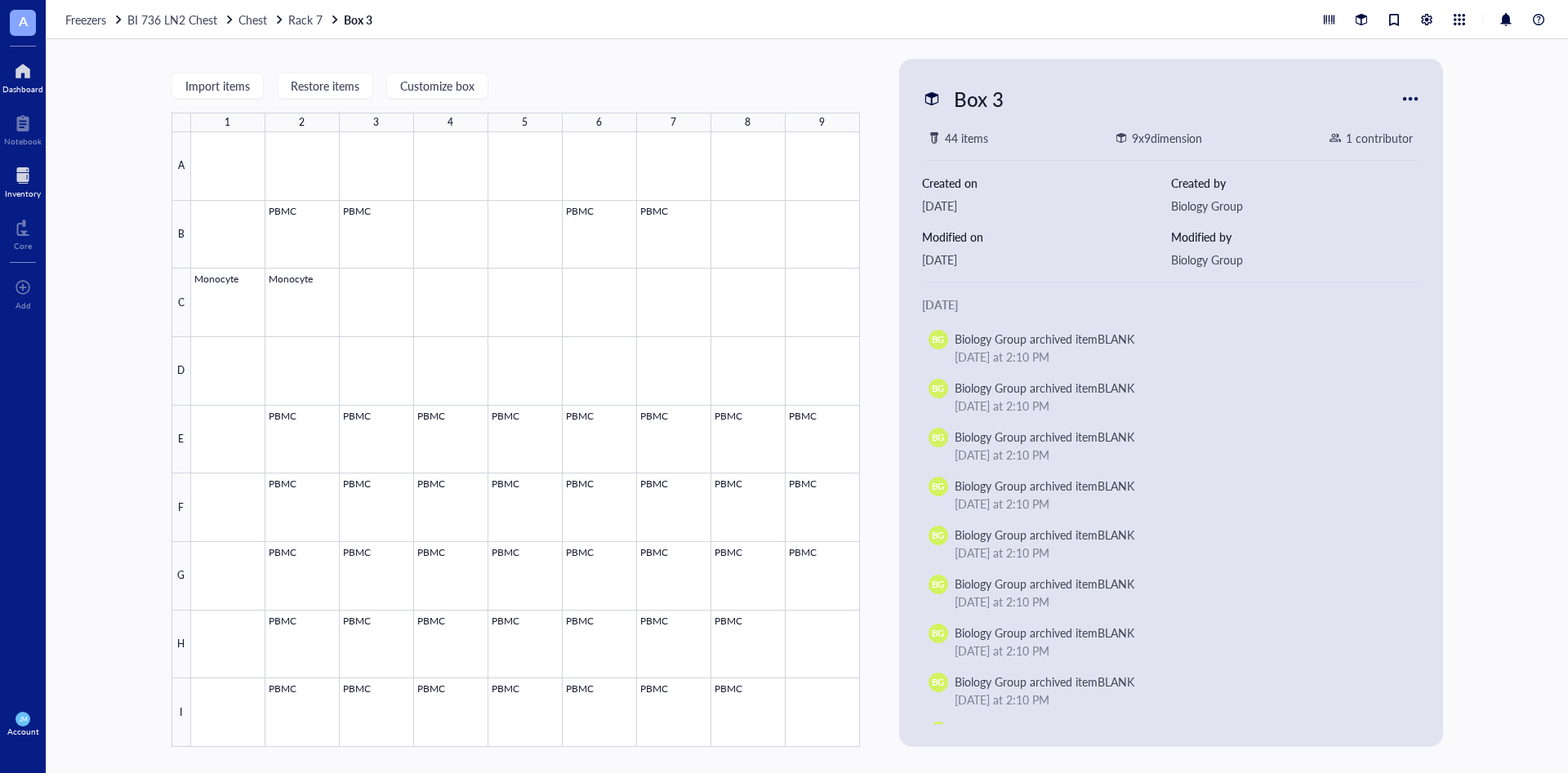
click at [23, 73] on div at bounding box center [23, 71] width 41 height 26
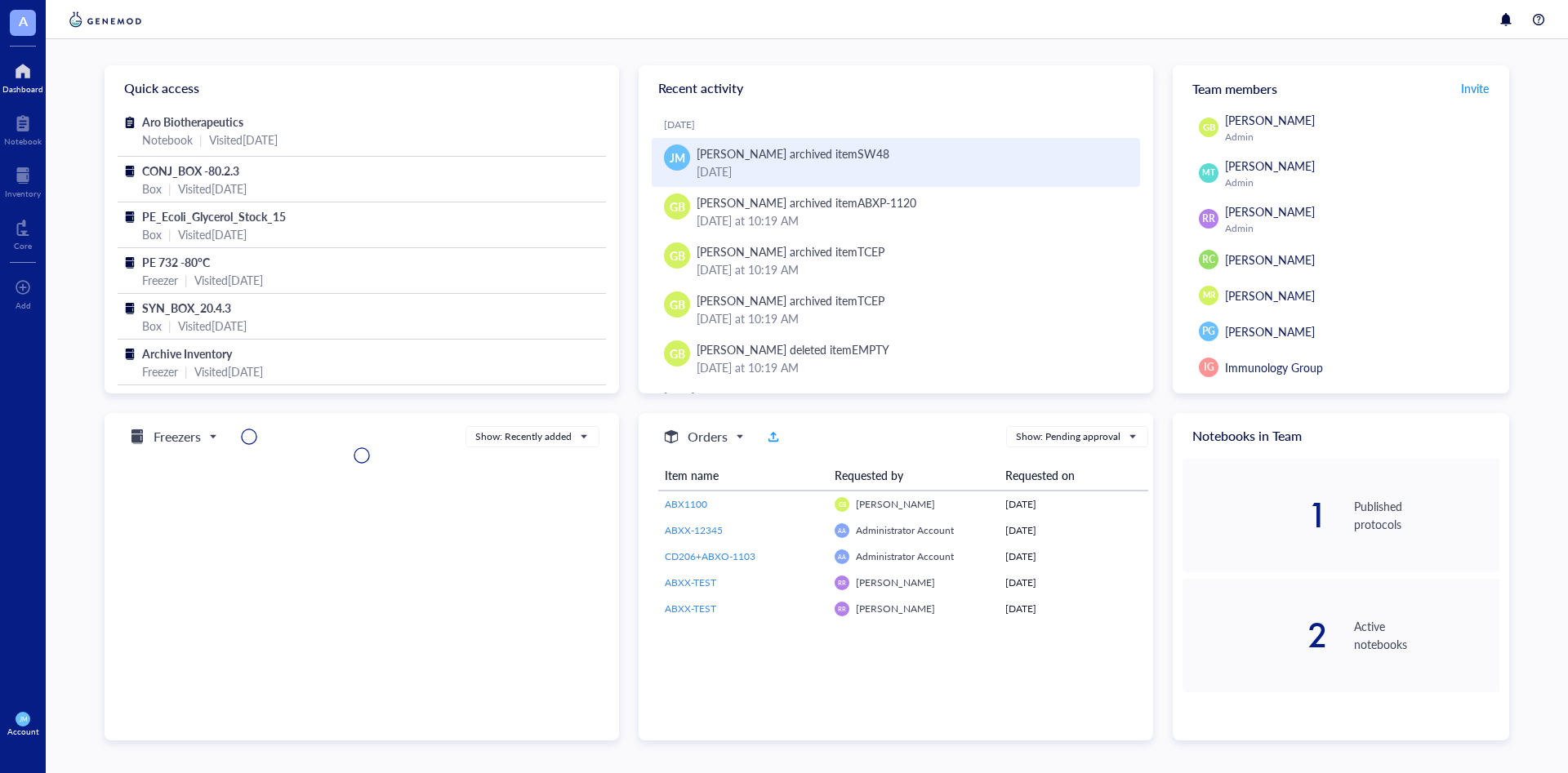
click at [747, 150] on div "[PERSON_NAME] archived item SW48" at bounding box center [793, 153] width 193 height 18
click at [807, 164] on div "[DATE]" at bounding box center [911, 171] width 431 height 18
click at [662, 159] on div "[PERSON_NAME] archived item SW48 [DATE]" at bounding box center [895, 162] width 489 height 49
click at [669, 159] on span "JM" at bounding box center [677, 158] width 26 height 26
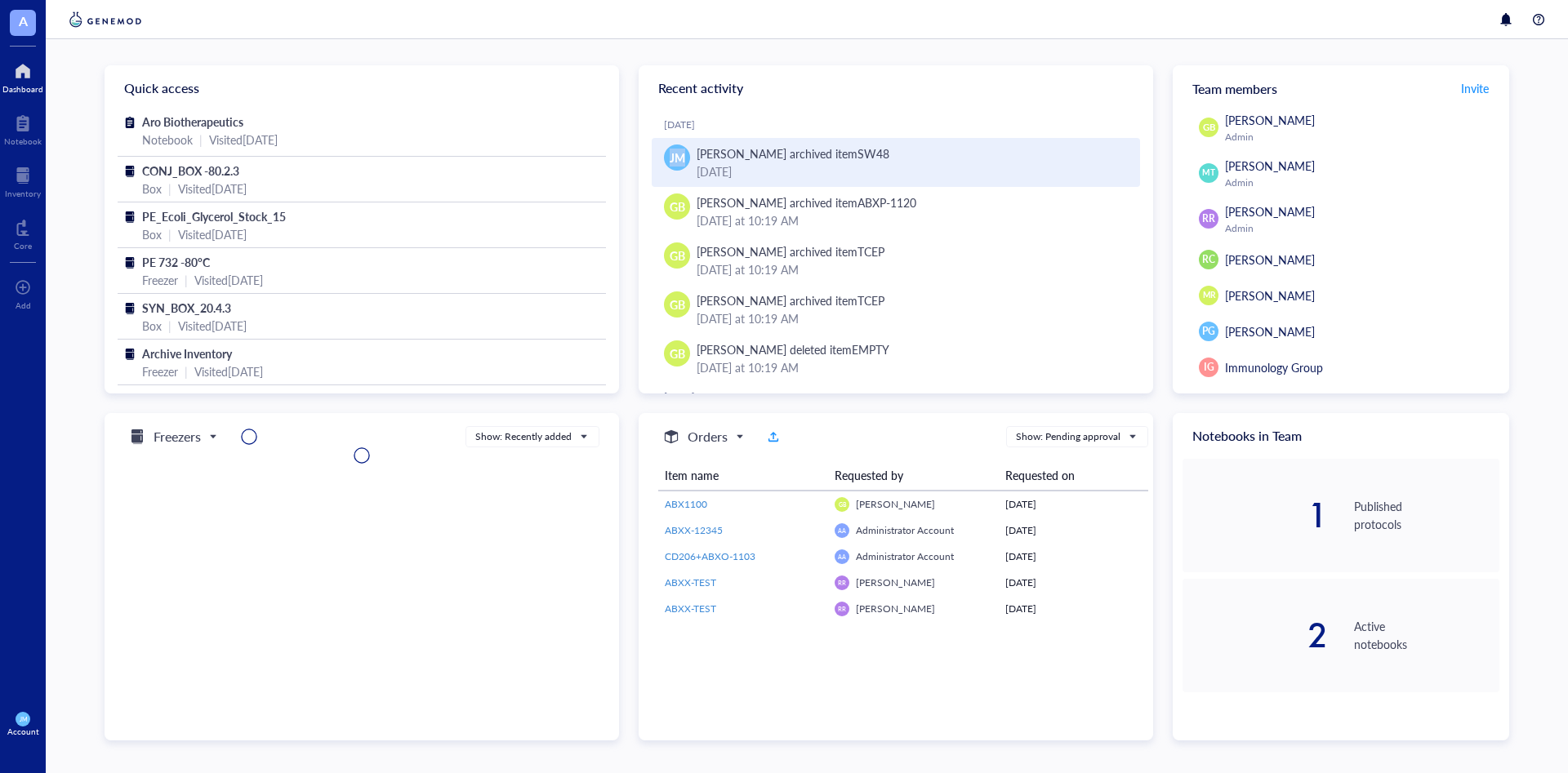
click at [669, 159] on span "JM" at bounding box center [677, 158] width 26 height 26
click at [778, 156] on div "[PERSON_NAME] archived item SW48" at bounding box center [793, 153] width 193 height 18
click at [844, 183] on div "[PERSON_NAME] archived item SW48 [DATE]" at bounding box center [895, 162] width 489 height 49
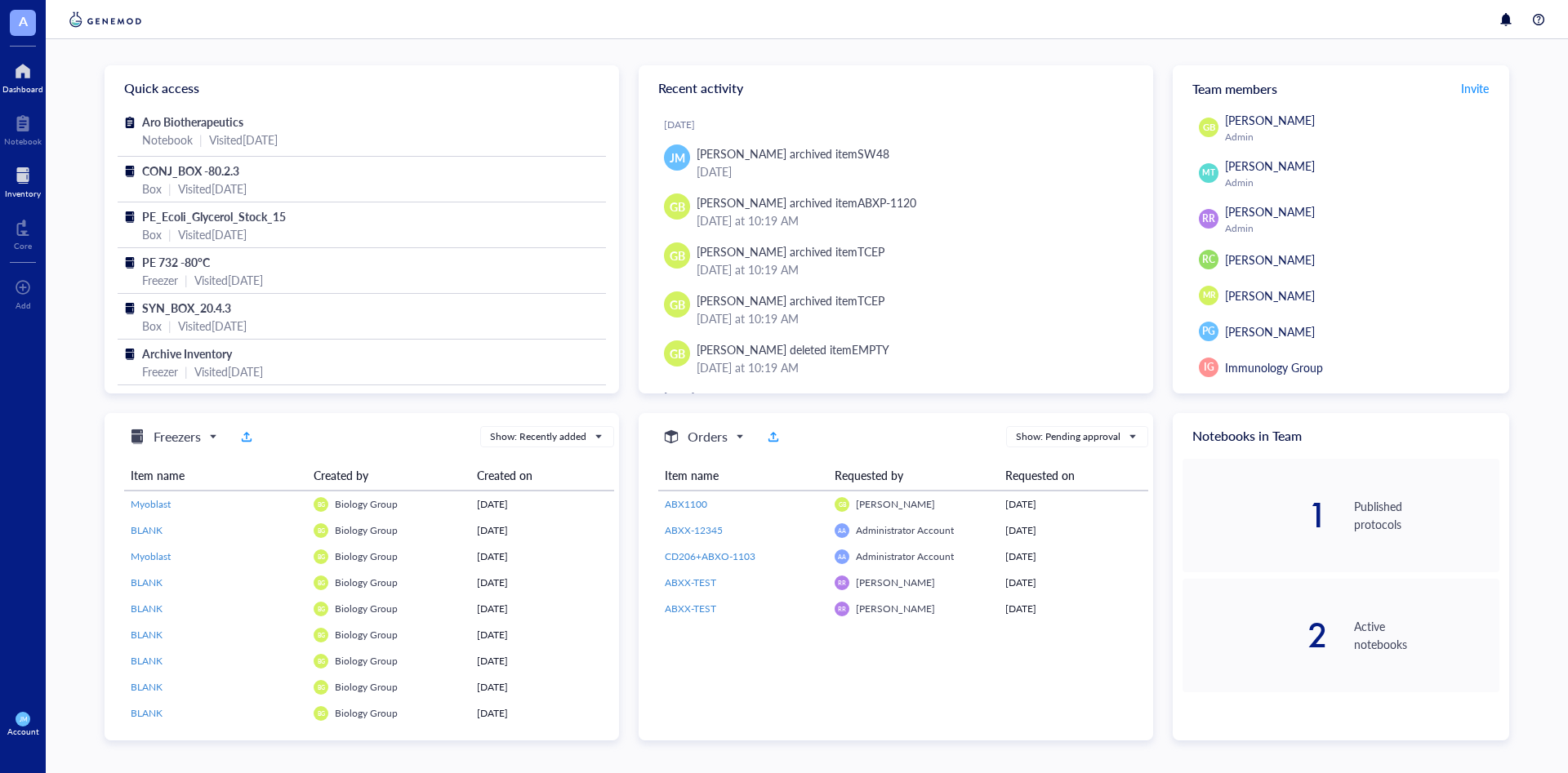
click at [16, 179] on div at bounding box center [23, 176] width 36 height 26
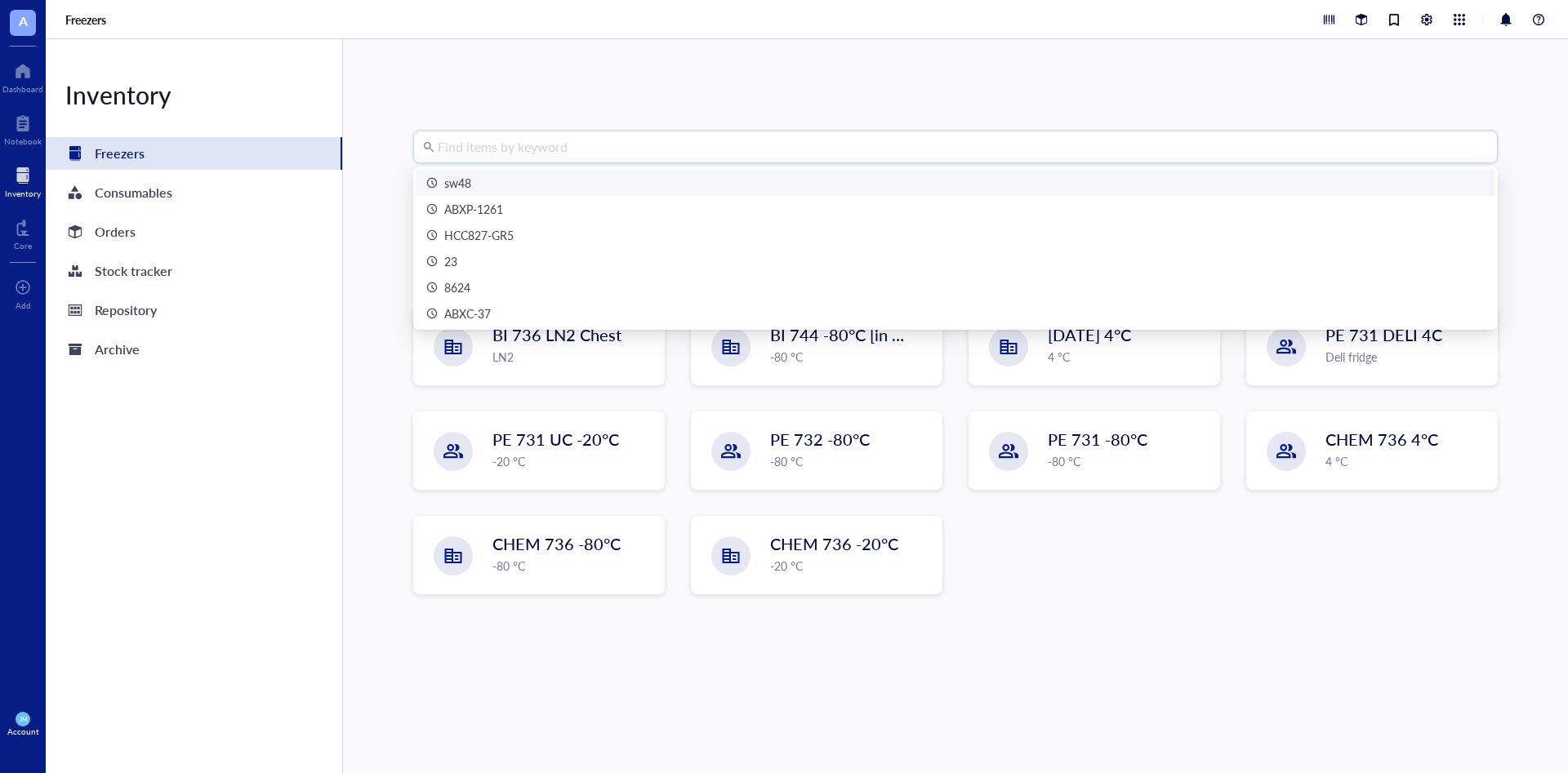
click at [522, 151] on input "search" at bounding box center [963, 147] width 1050 height 31
click at [505, 240] on div "HCC827-GR5" at bounding box center [478, 234] width 69 height 18
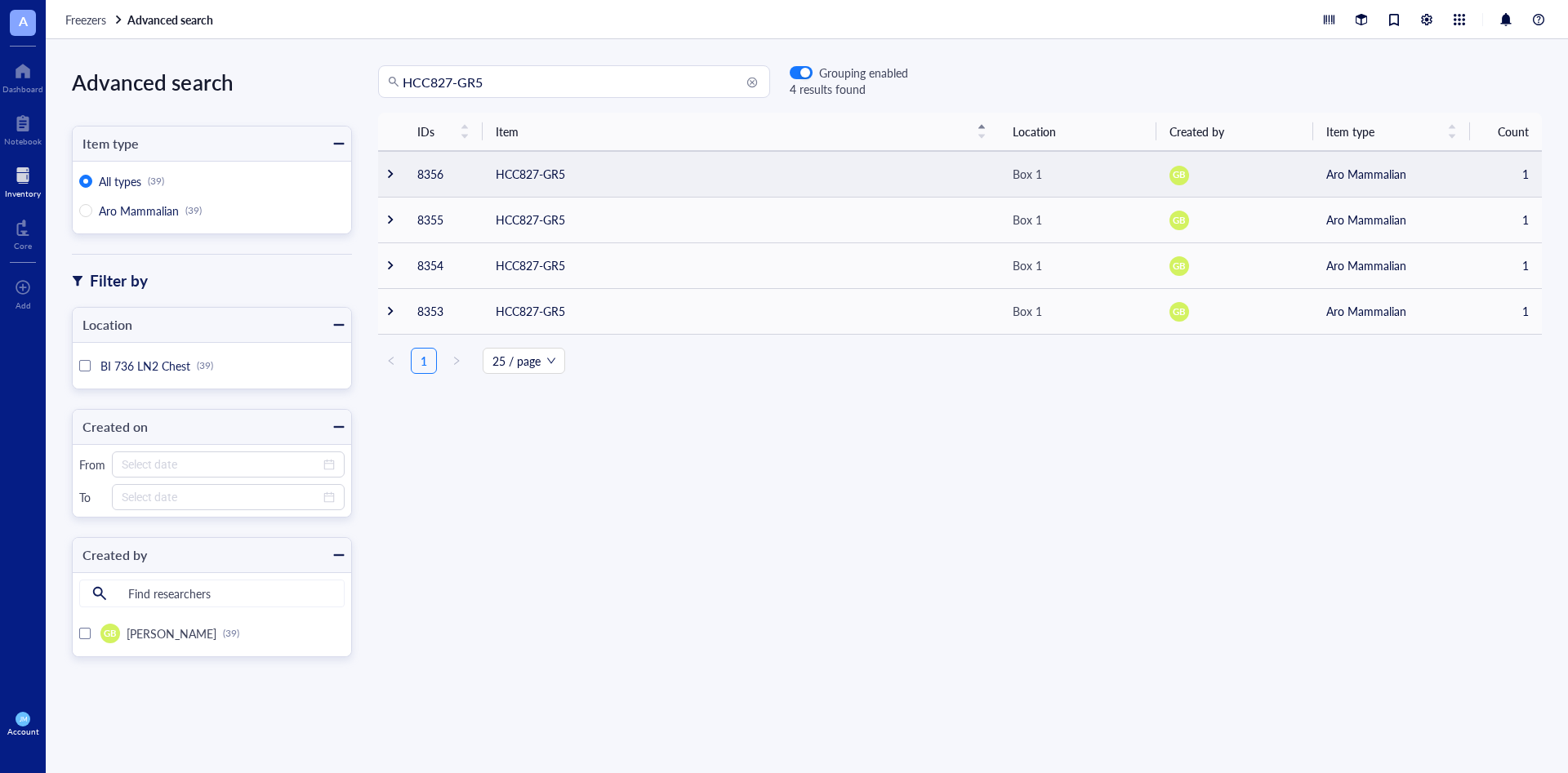
click at [499, 184] on td "HCC827-GR5" at bounding box center [741, 174] width 517 height 46
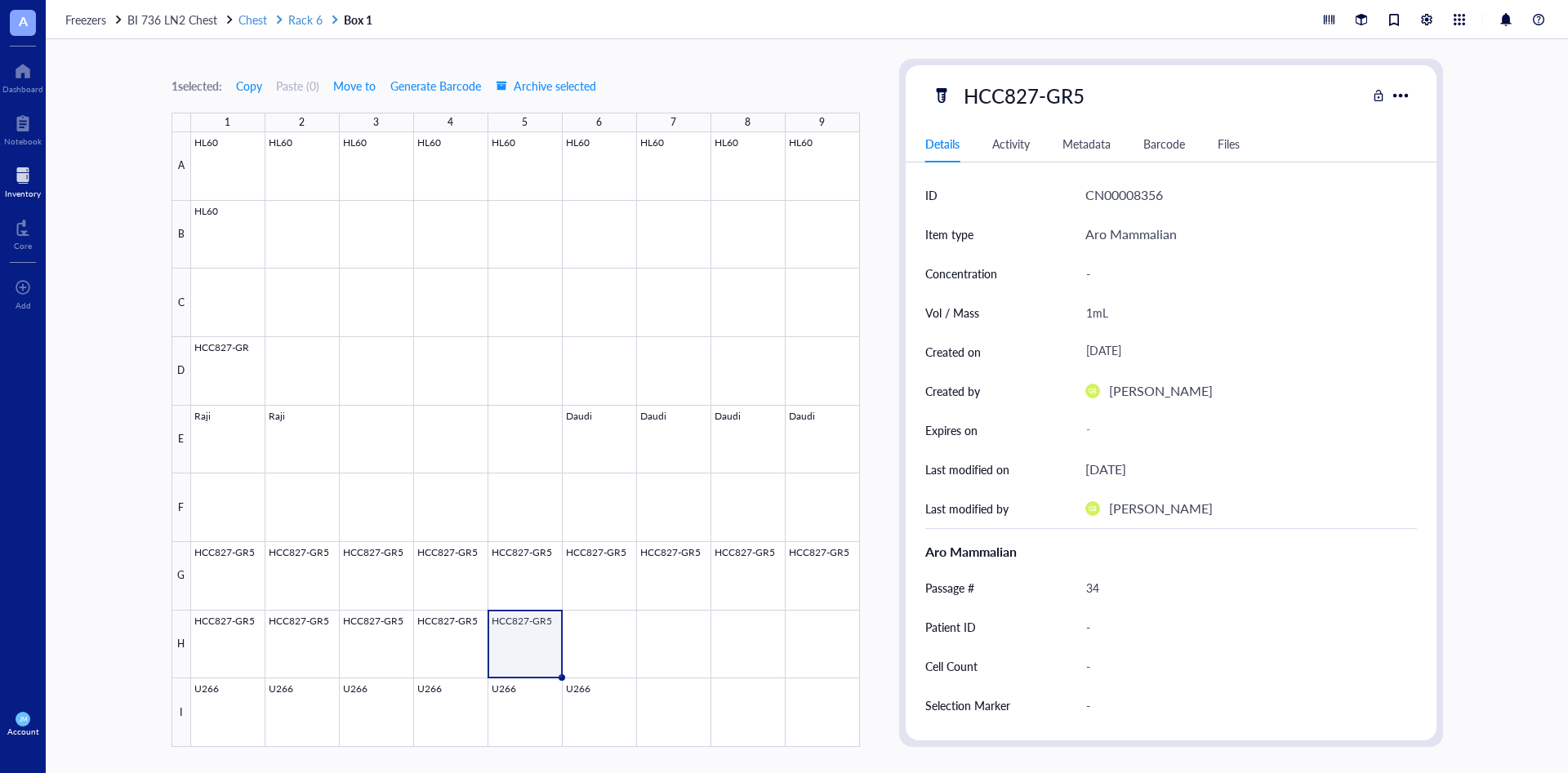
click at [315, 24] on span "Rack 6" at bounding box center [305, 19] width 34 height 16
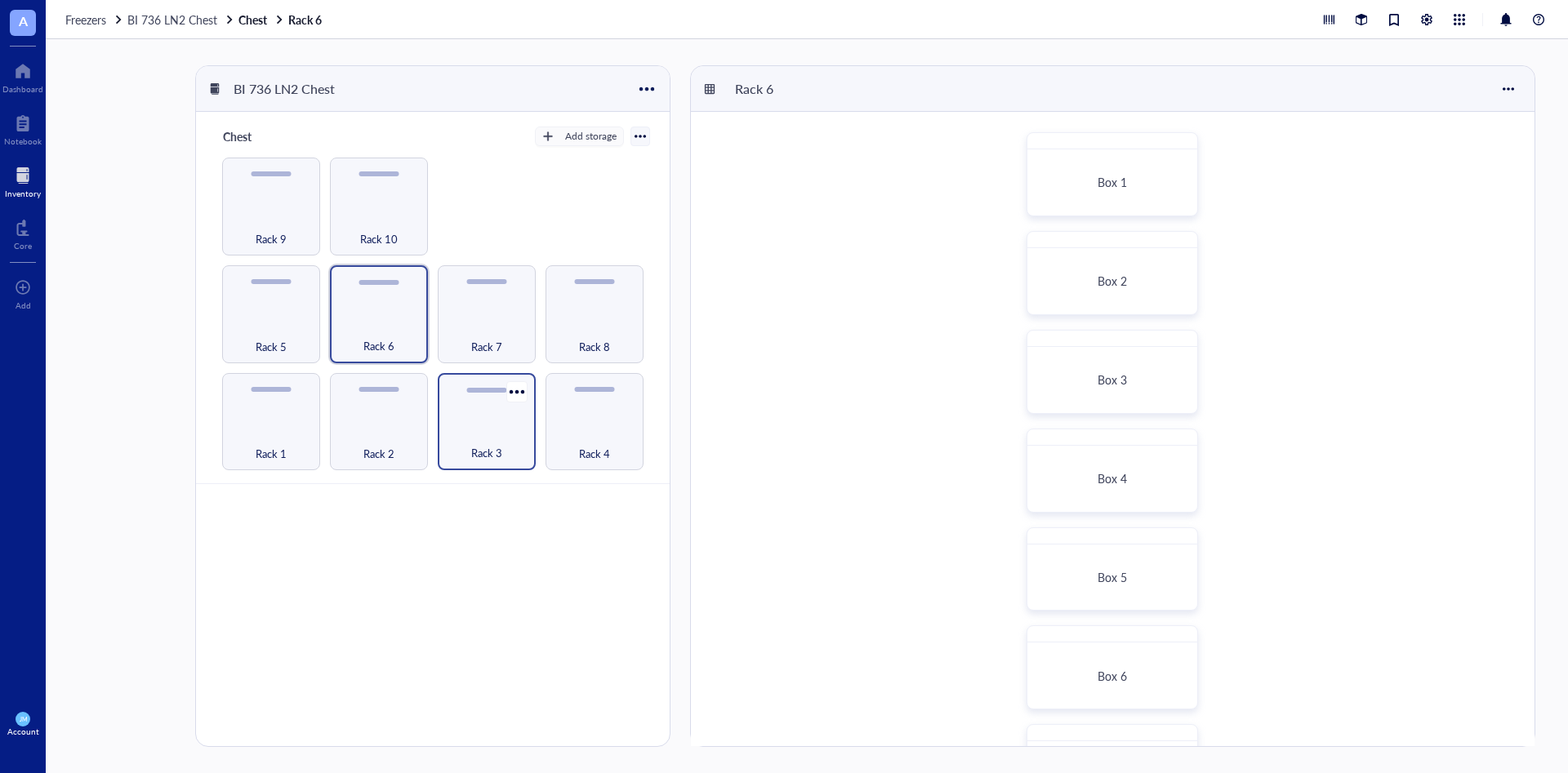
click at [511, 438] on div "Rack 3" at bounding box center [487, 444] width 82 height 36
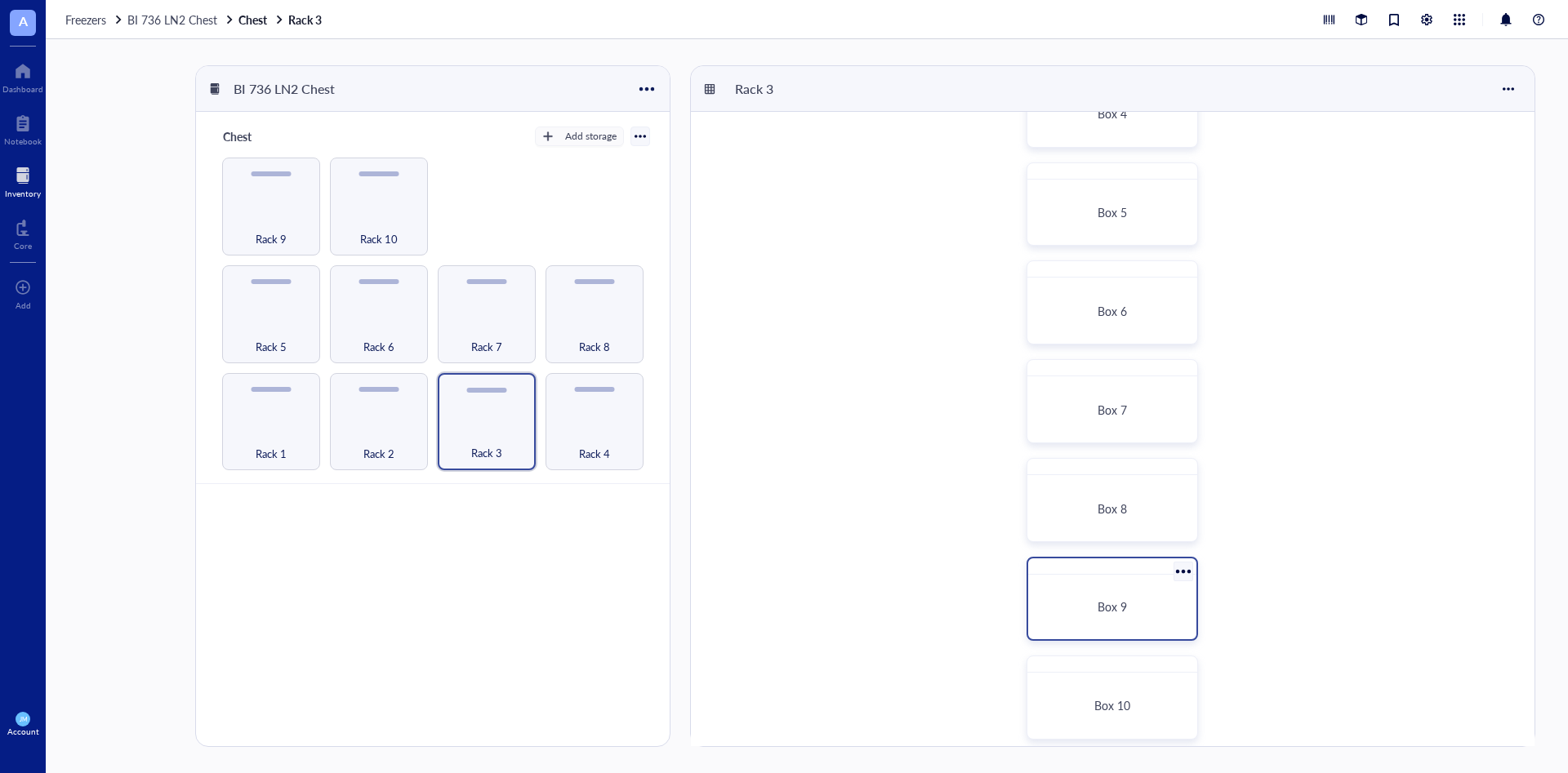
scroll to position [378, 0]
click at [1044, 544] on div "Box 9" at bounding box center [1112, 592] width 129 height 14
